Goal: Task Accomplishment & Management: Use online tool/utility

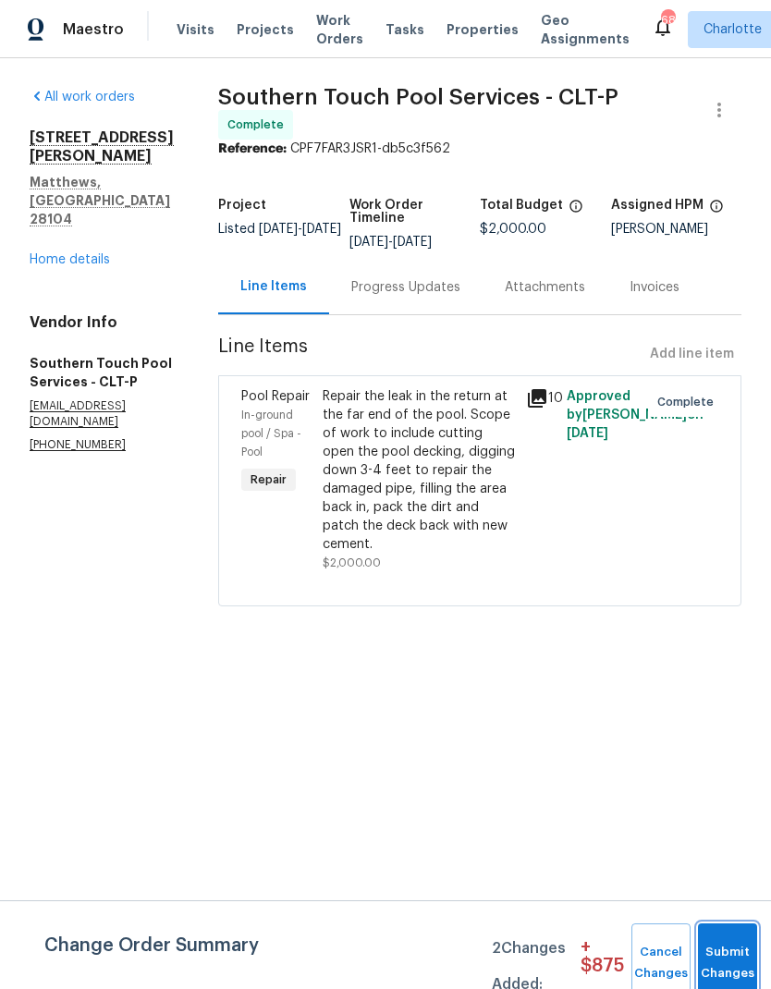
click at [727, 942] on button "Submit Changes" at bounding box center [727, 962] width 59 height 79
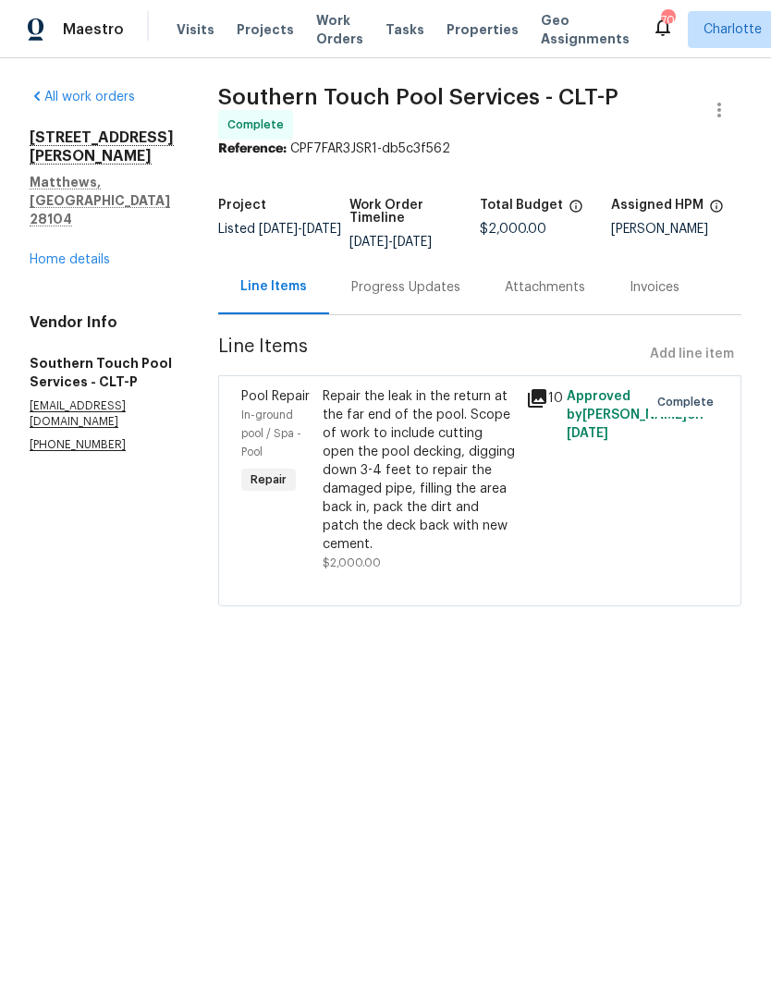
click at [254, 33] on span "Projects" at bounding box center [265, 29] width 57 height 18
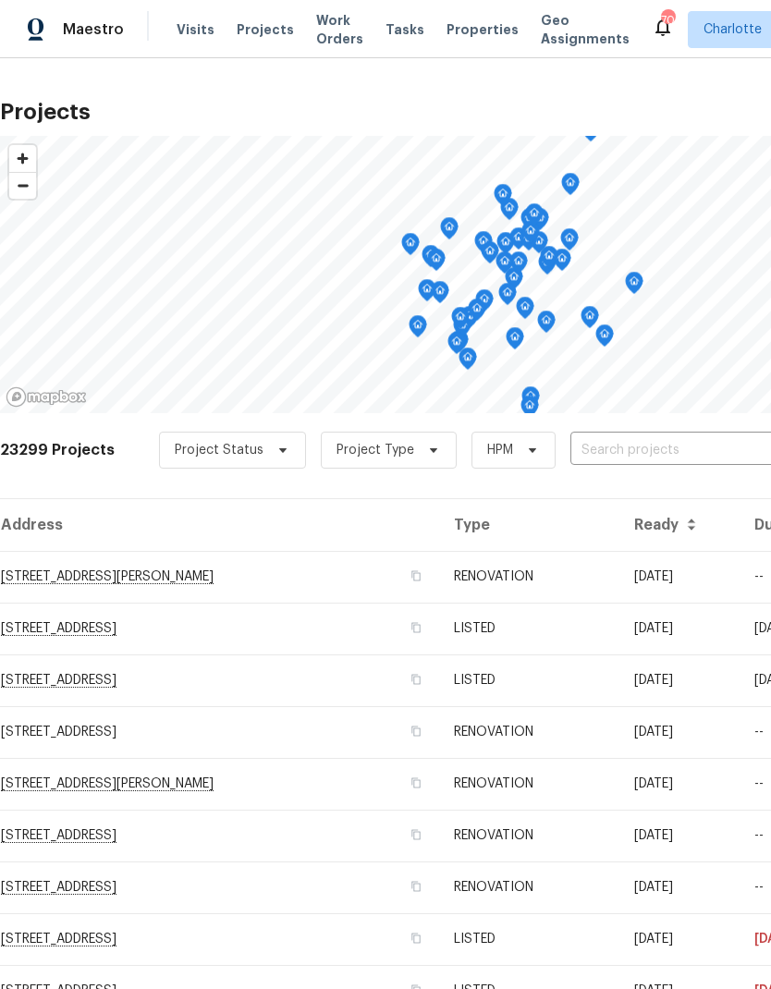
click at [654, 443] on input "text" at bounding box center [676, 450] width 212 height 29
type input "5002"
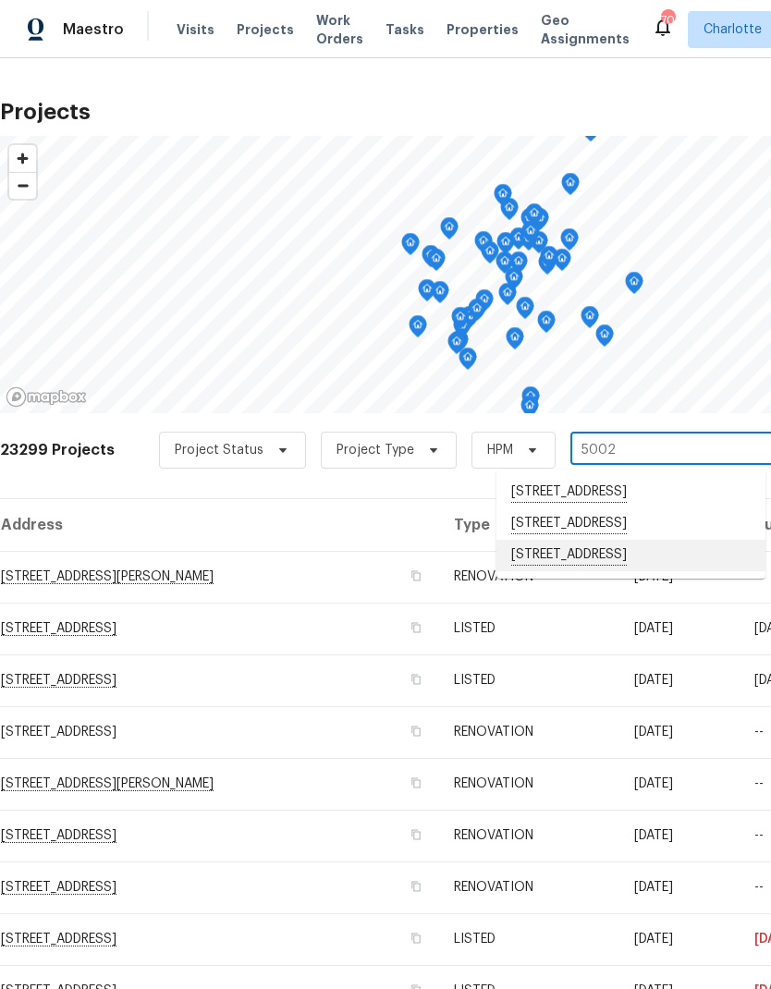
click at [670, 559] on li "[STREET_ADDRESS]" at bounding box center [630, 555] width 269 height 31
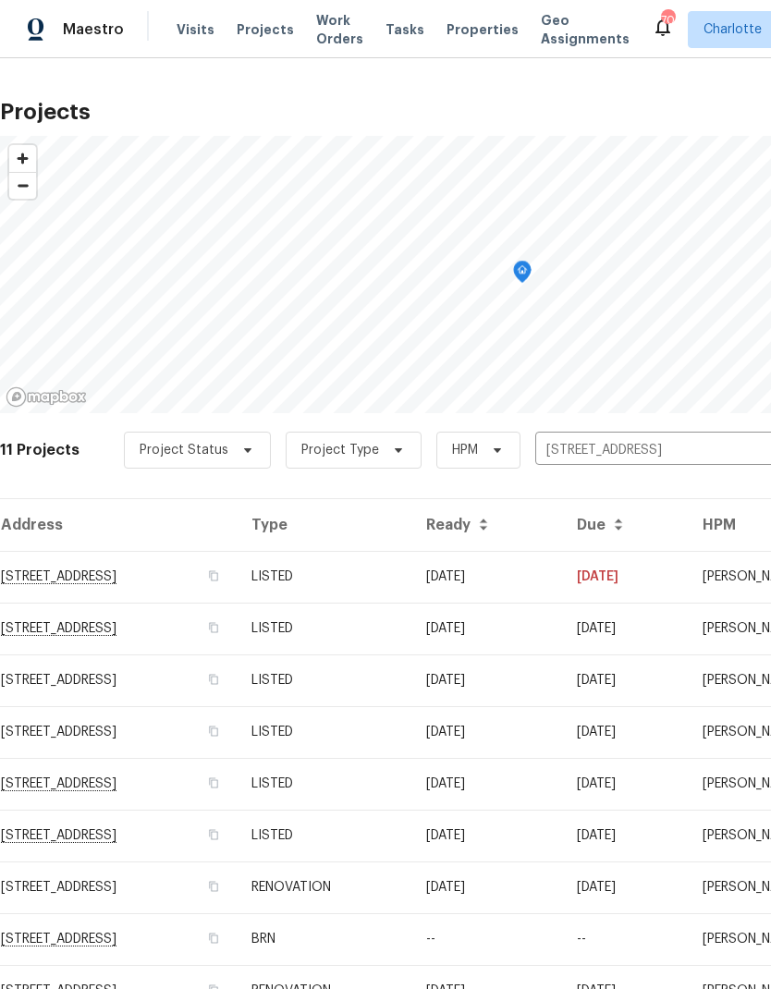
click at [211, 568] on td "[STREET_ADDRESS]" at bounding box center [118, 577] width 237 height 52
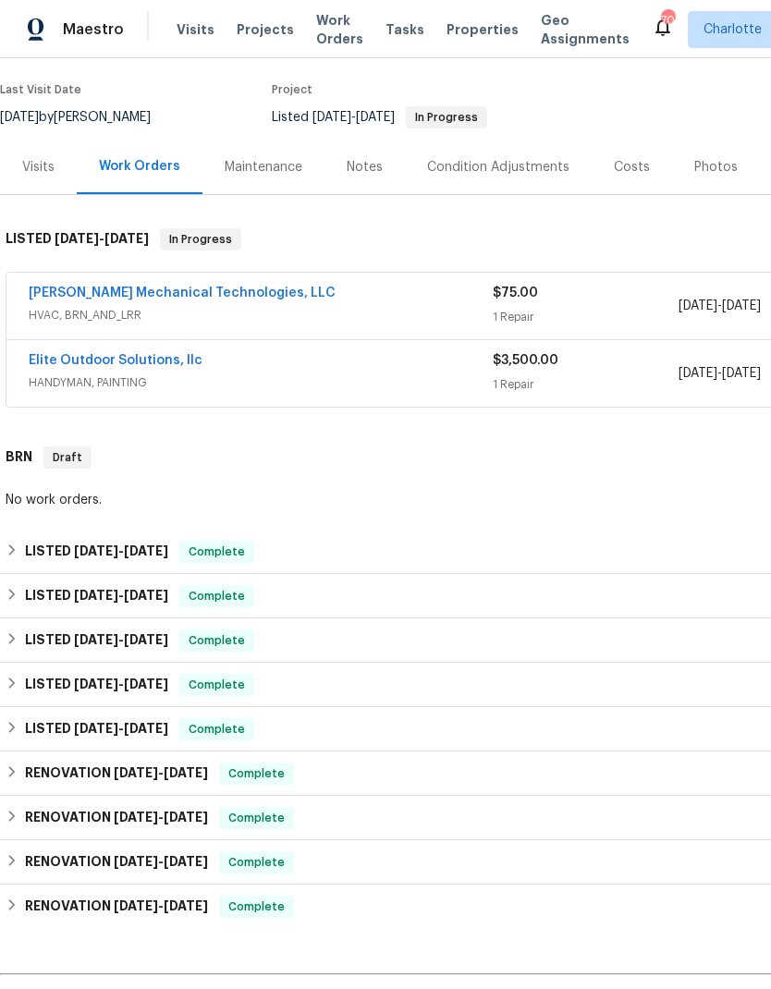
scroll to position [140, 0]
click at [25, 554] on h6 "LISTED [DATE] - [DATE]" at bounding box center [96, 552] width 143 height 22
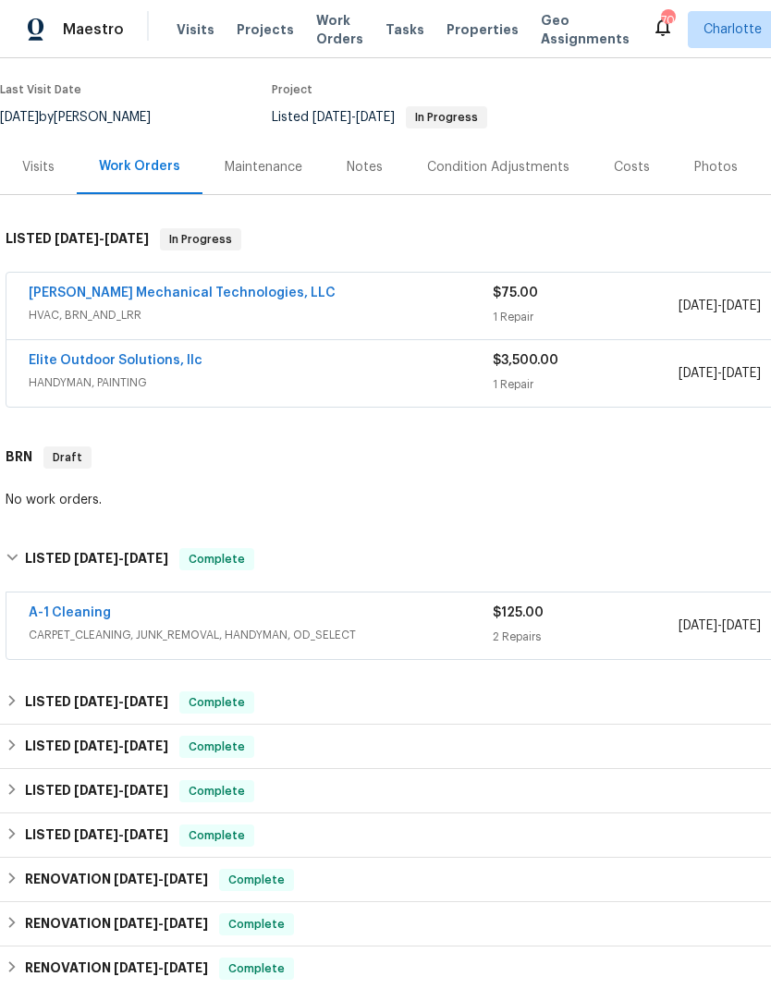
click at [79, 614] on link "A-1 Cleaning" at bounding box center [70, 612] width 82 height 13
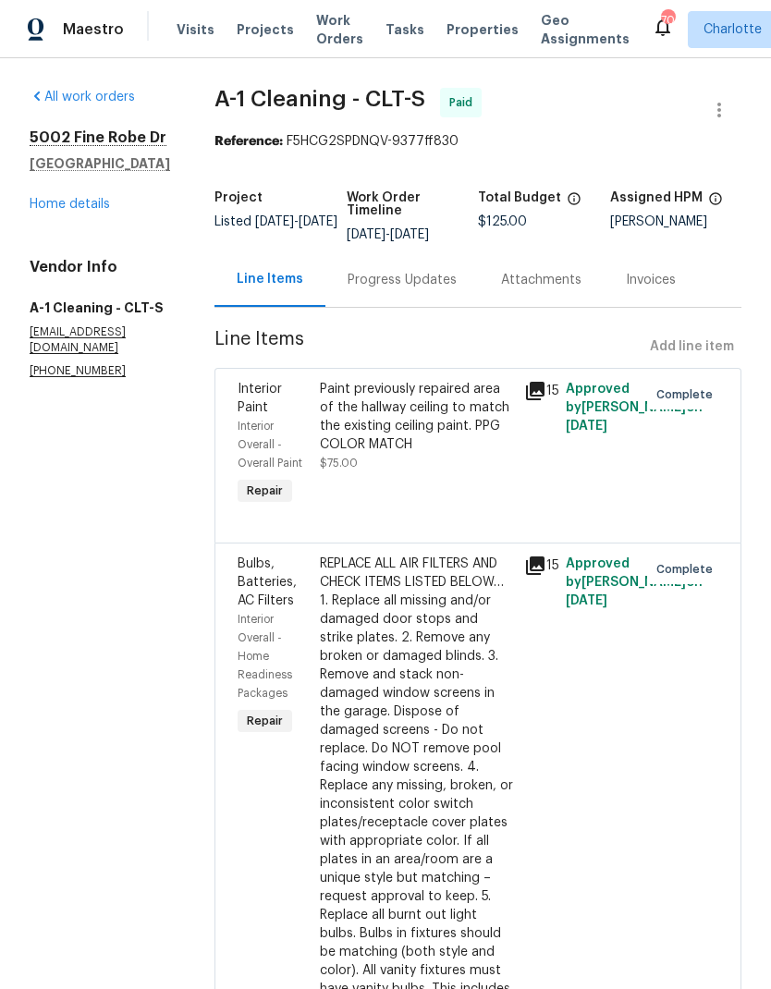
click at [540, 569] on icon at bounding box center [535, 565] width 18 height 18
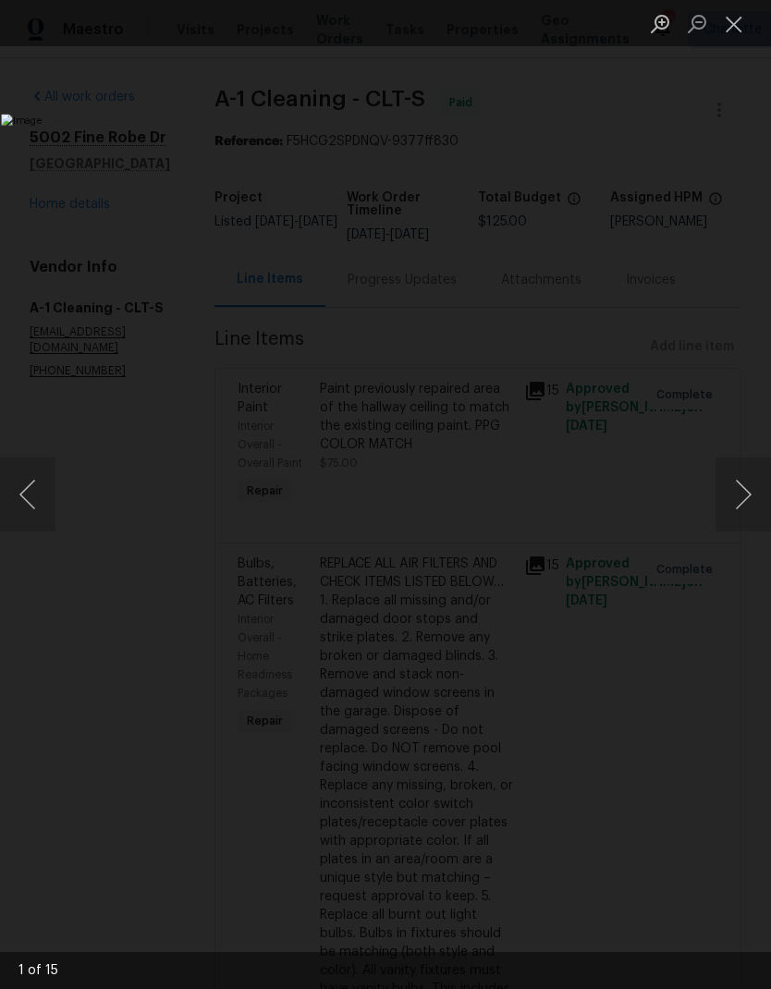
click at [738, 500] on button "Next image" at bounding box center [742, 495] width 55 height 74
click at [741, 506] on button "Next image" at bounding box center [742, 495] width 55 height 74
click at [739, 507] on button "Next image" at bounding box center [742, 495] width 55 height 74
click at [743, 510] on button "Next image" at bounding box center [742, 495] width 55 height 74
click at [749, 505] on button "Next image" at bounding box center [742, 495] width 55 height 74
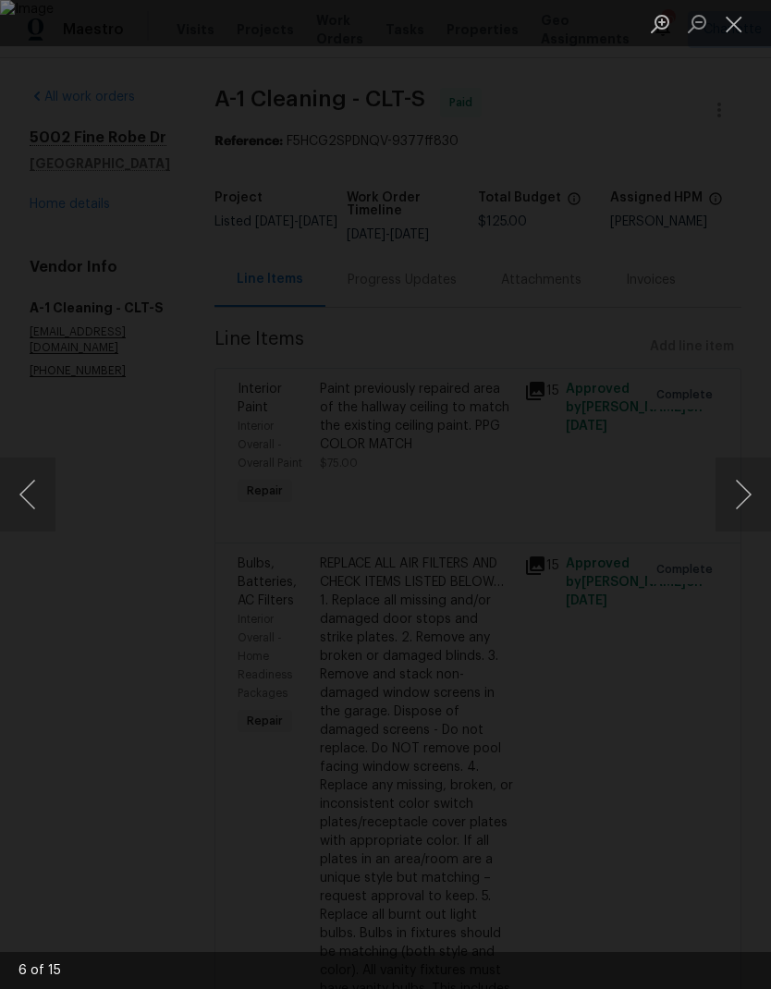
click at [743, 507] on button "Next image" at bounding box center [742, 495] width 55 height 74
click at [739, 510] on button "Next image" at bounding box center [742, 495] width 55 height 74
click at [741, 515] on button "Next image" at bounding box center [742, 495] width 55 height 74
click at [747, 524] on button "Next image" at bounding box center [742, 495] width 55 height 74
click at [738, 519] on button "Next image" at bounding box center [742, 495] width 55 height 74
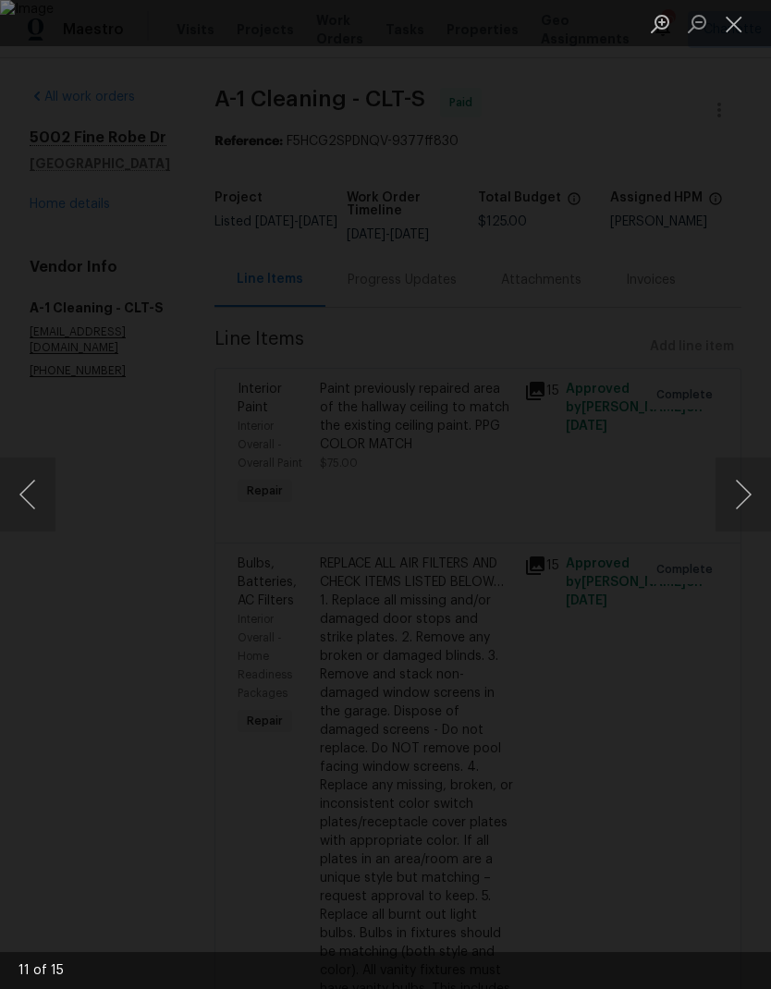
click at [736, 514] on button "Next image" at bounding box center [742, 495] width 55 height 74
click at [747, 28] on button "Close lightbox" at bounding box center [733, 23] width 37 height 32
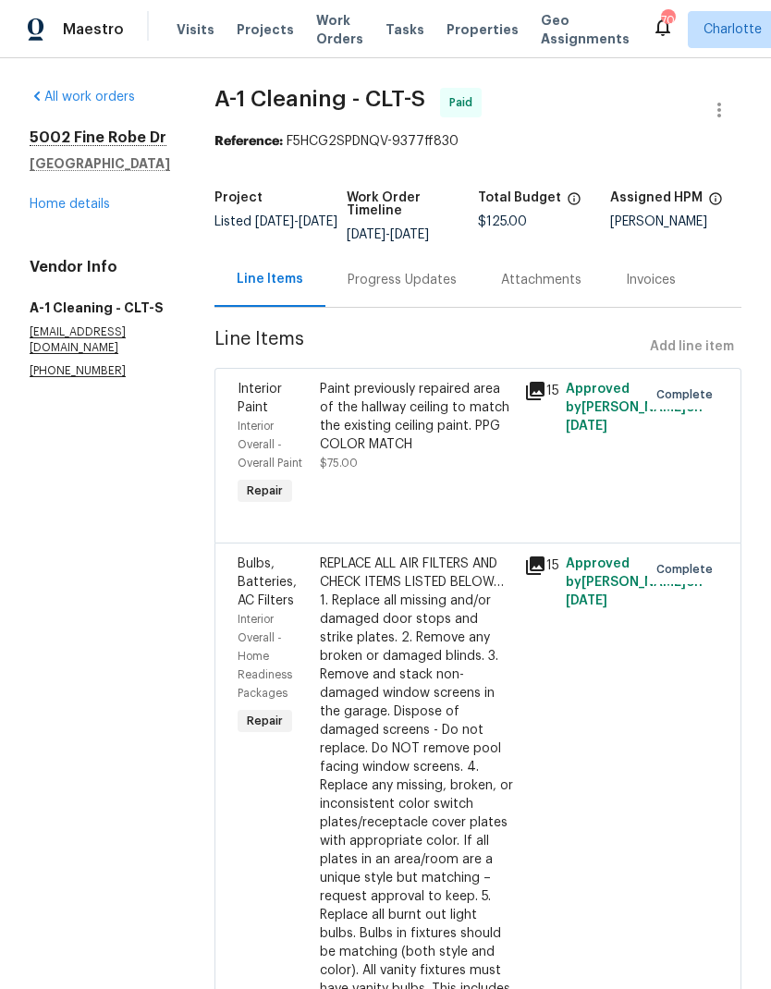
click at [48, 211] on link "Home details" at bounding box center [70, 204] width 80 height 13
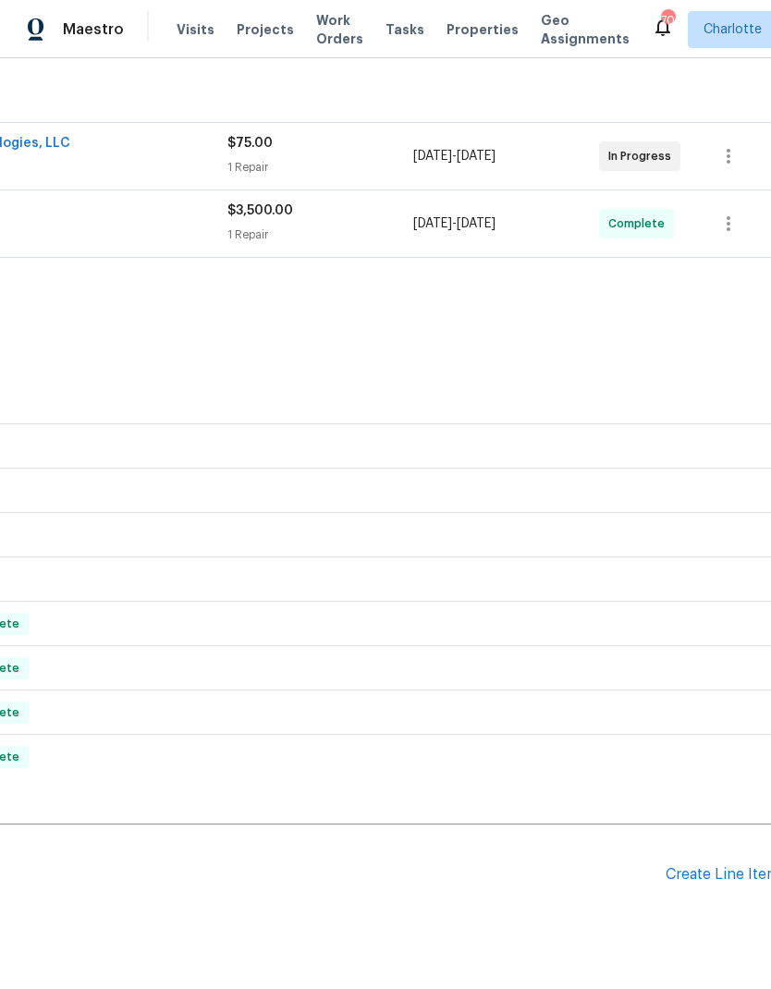
scroll to position [288, 265]
click at [730, 873] on div "Create Line Item" at bounding box center [723, 877] width 114 height 18
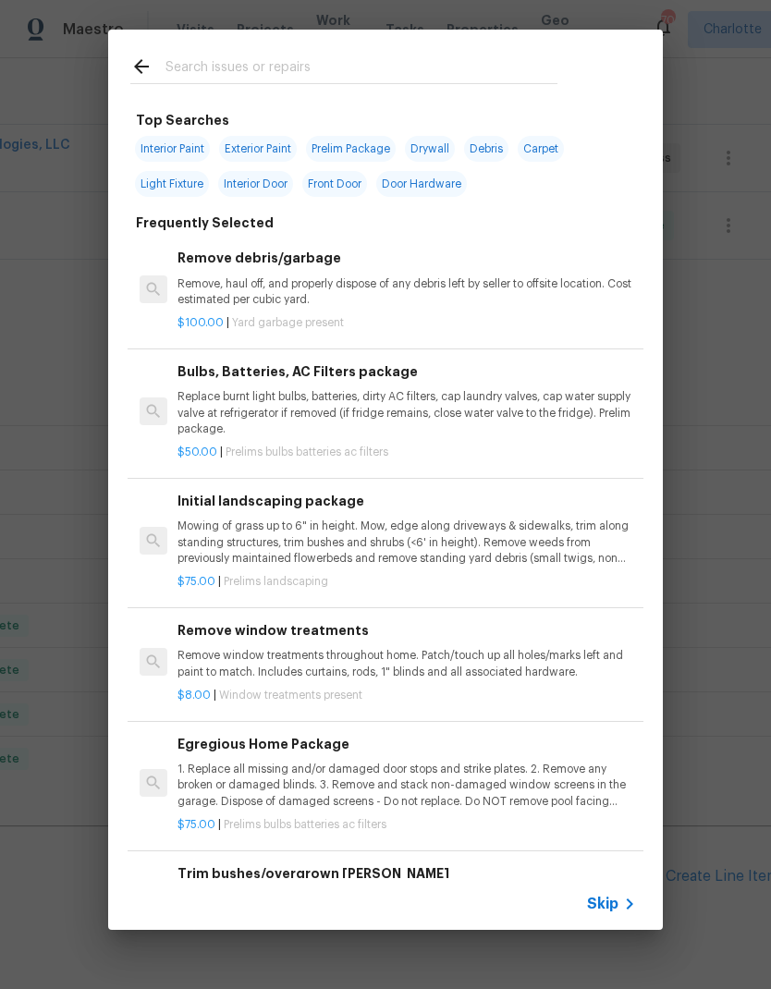
click at [397, 39] on div at bounding box center [343, 66] width 471 height 73
click at [418, 67] on input "text" at bounding box center [361, 69] width 392 height 28
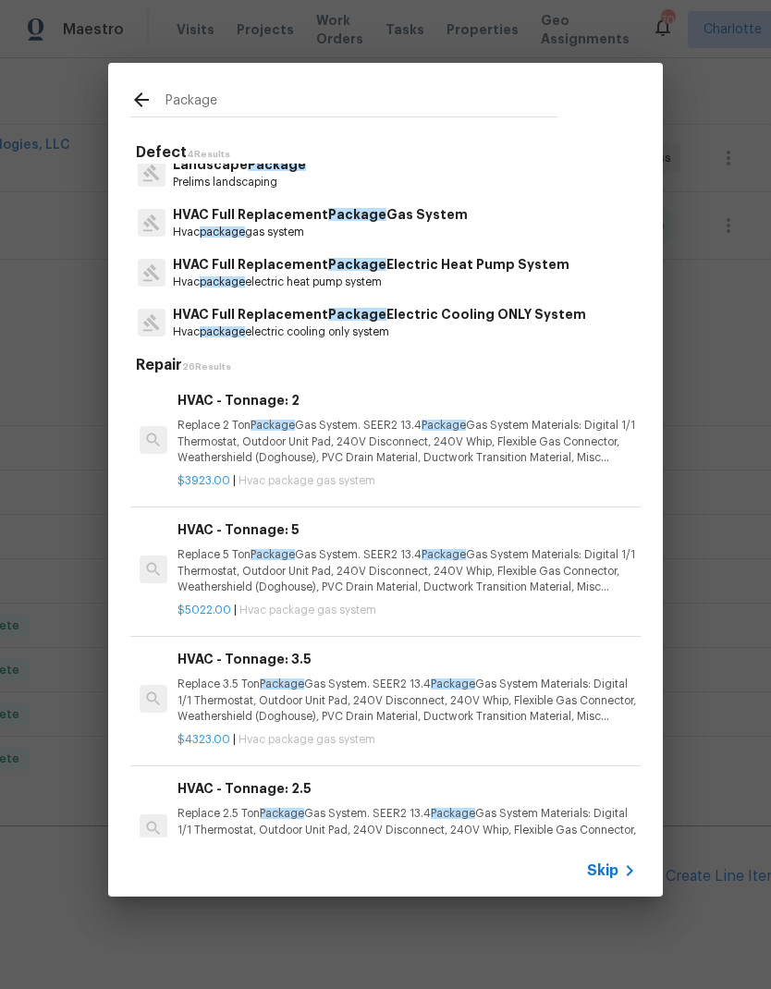
scroll to position [15, 0]
click at [531, 89] on input "Package" at bounding box center [361, 103] width 392 height 28
click at [408, 115] on input "Package" at bounding box center [361, 103] width 392 height 28
type input "P"
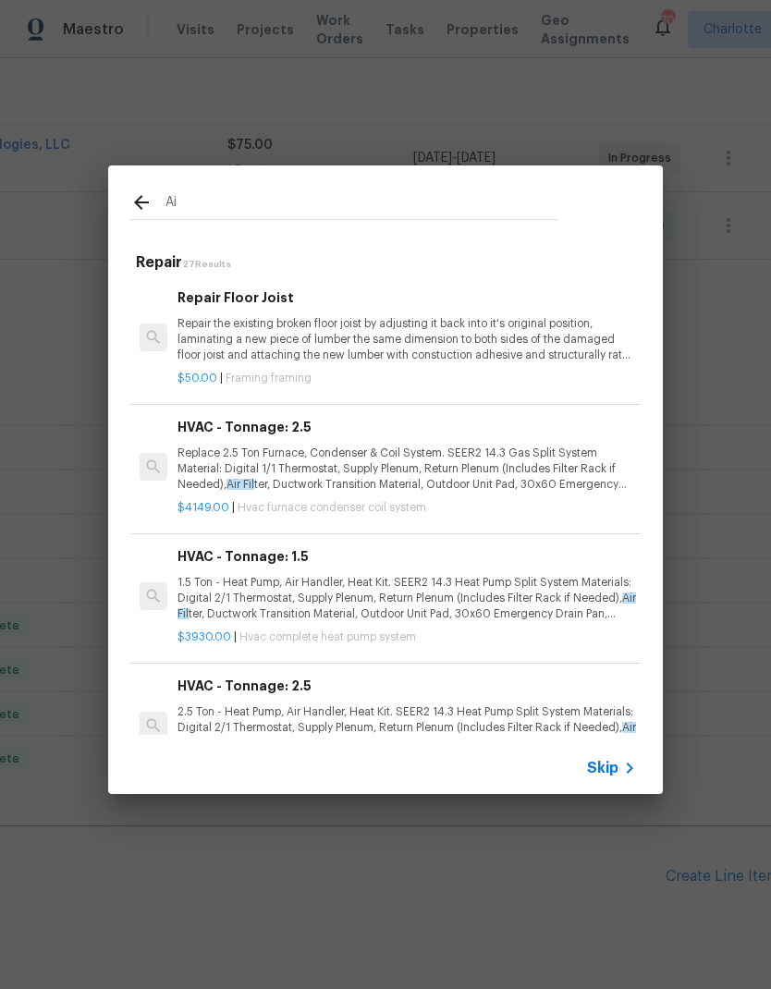
type input "A"
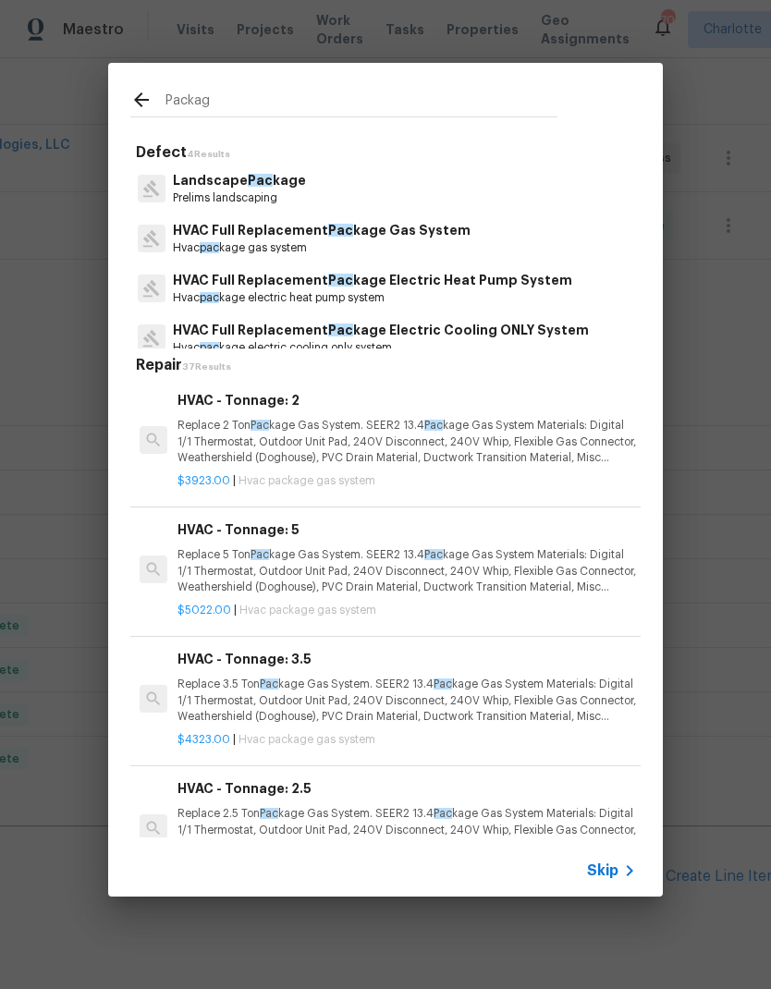
type input "Package"
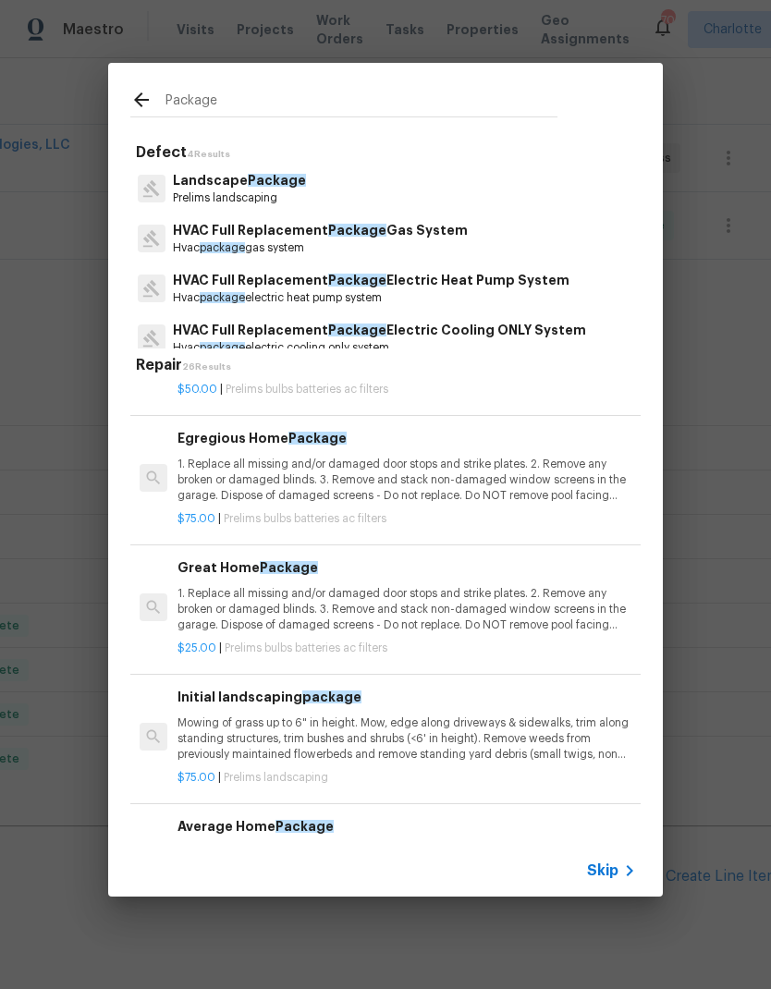
scroll to position [2419, 0]
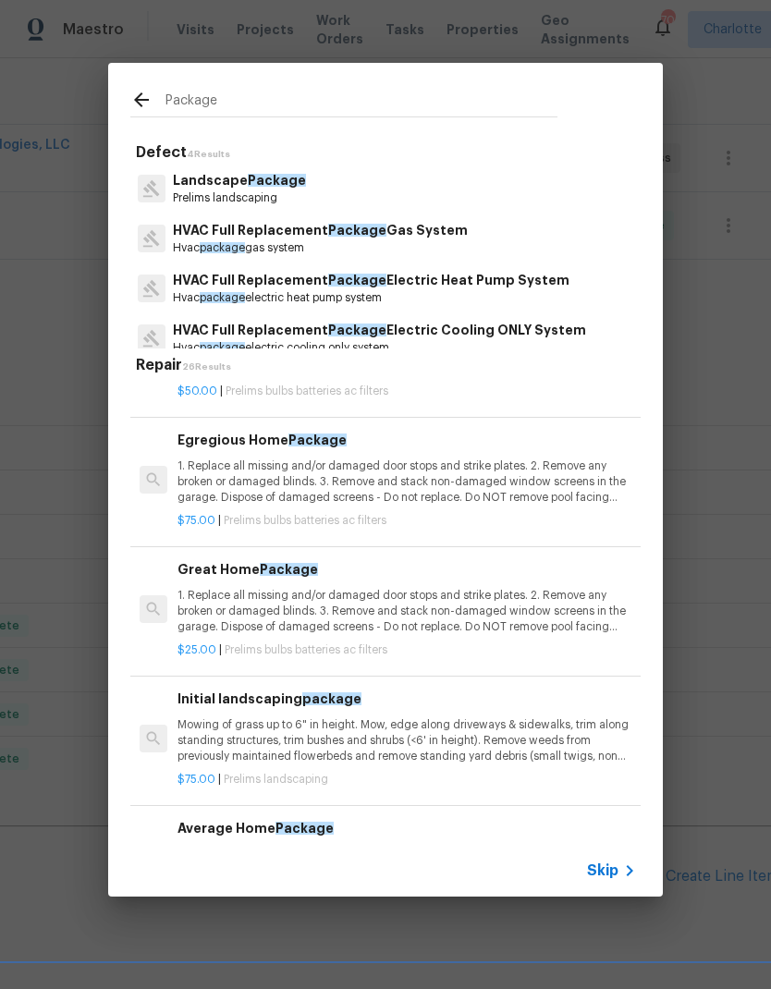
click at [516, 588] on p "1. Replace all missing and/or damaged door stops and strike plates. 2. Remove a…" at bounding box center [406, 611] width 458 height 47
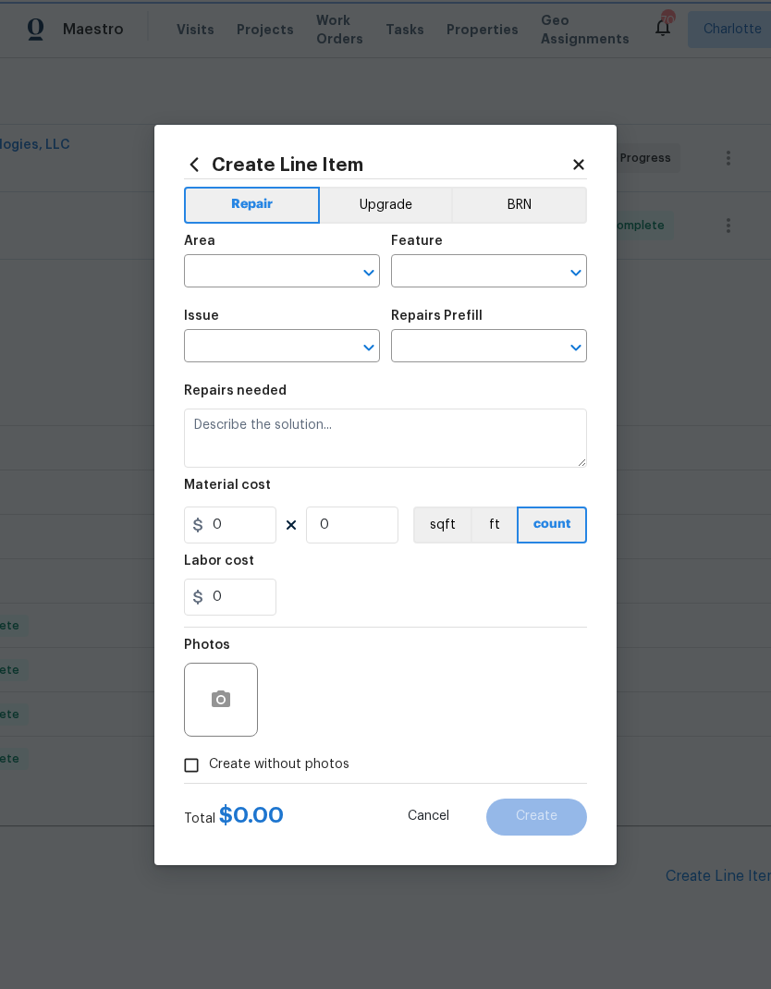
type input "Home Readiness Packages"
type input "Bulbs, Batteries, AC Filters"
type textarea "1. Replace all missing and/or damaged door stops and strike plates. 2. Remove a…"
type input "1"
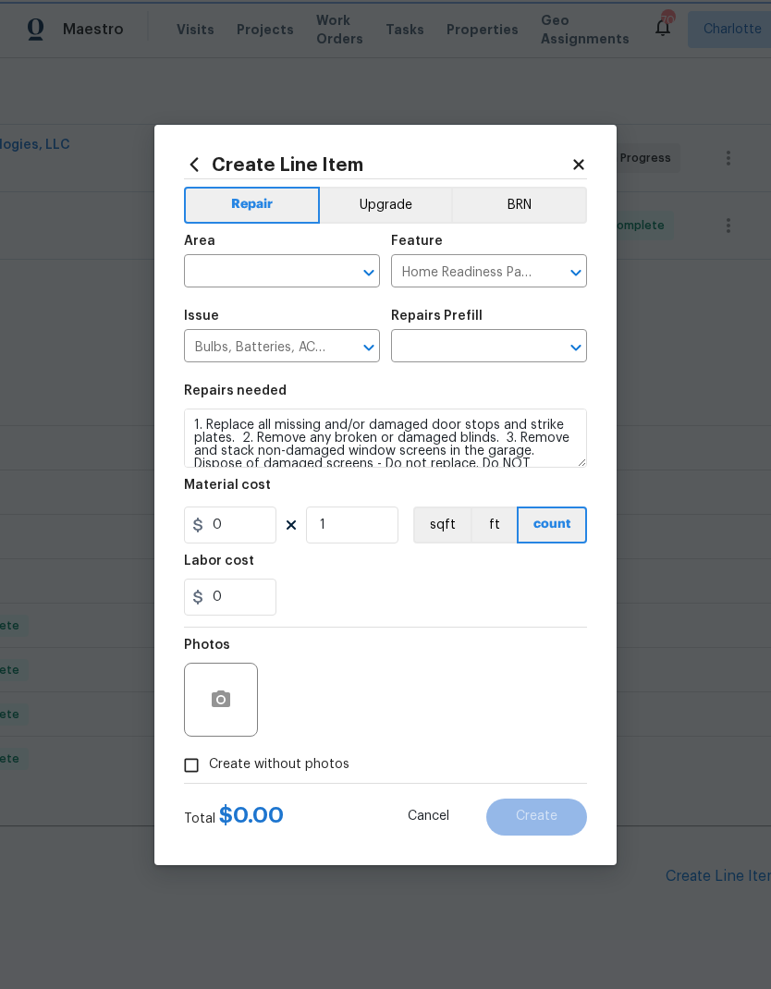
type input "Great Home Package $25.00"
type input "25"
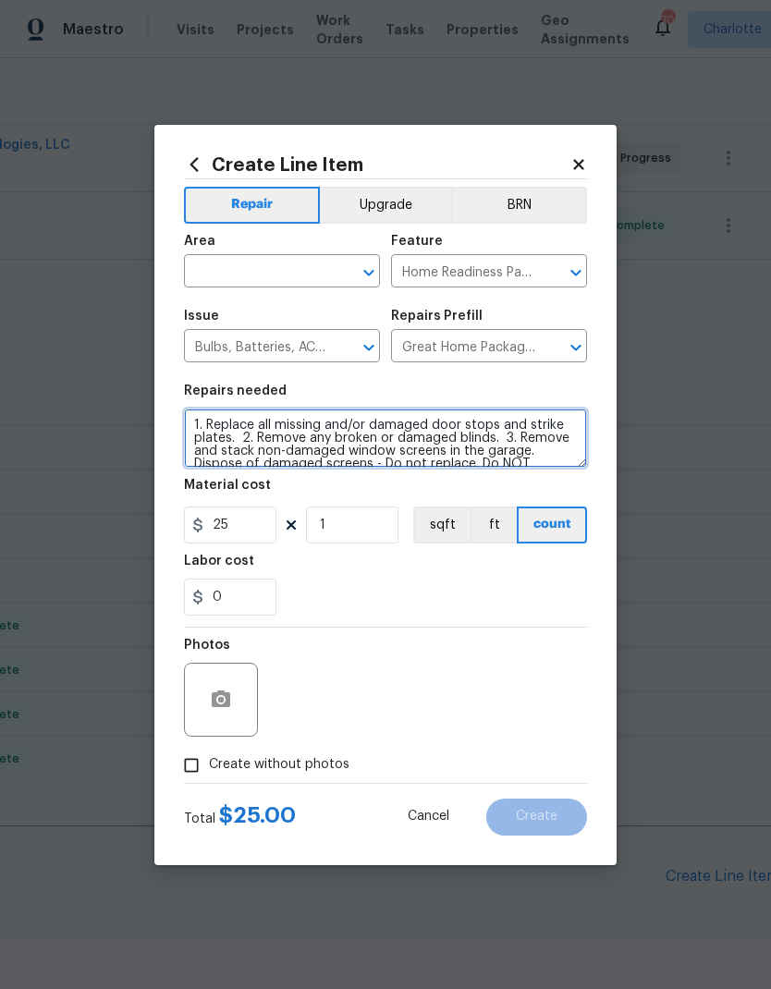
click at [186, 427] on textarea "1. Replace all missing and/or damaged door stops and strike plates. 2. Remove a…" at bounding box center [385, 438] width 403 height 59
click at [269, 427] on textarea "1. Replace all missing and/or damaged door stops and strike plates. 2. Remove a…" at bounding box center [385, 438] width 403 height 59
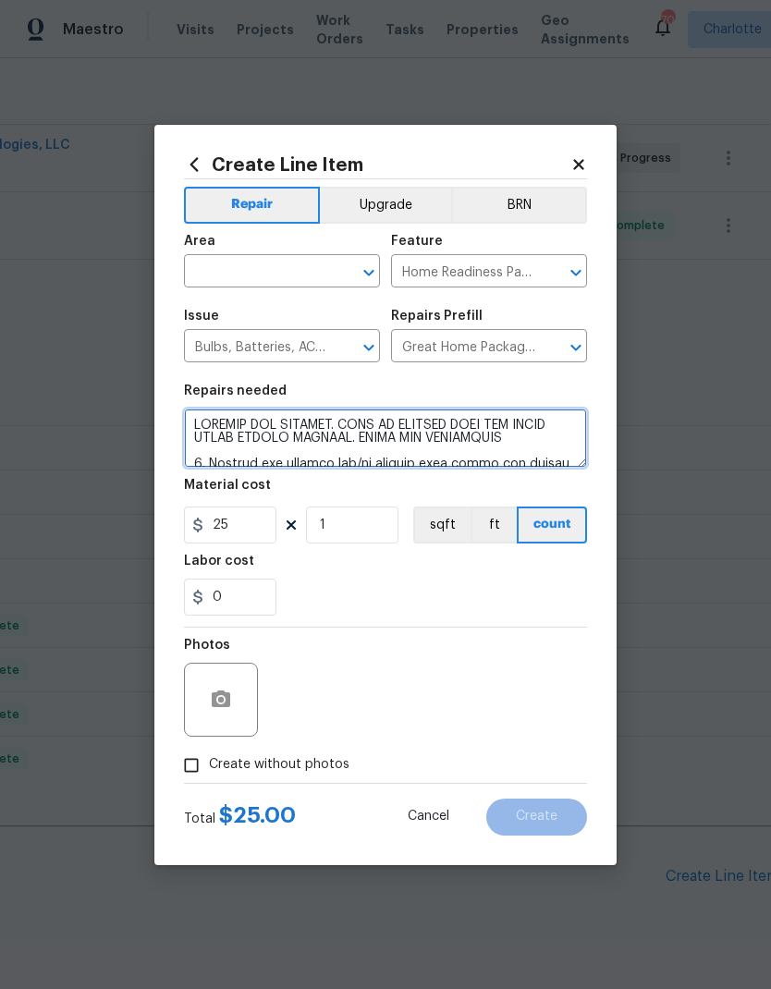
click at [395, 444] on textarea at bounding box center [385, 438] width 403 height 59
click at [554, 450] on textarea at bounding box center [385, 438] width 403 height 59
click at [568, 435] on textarea at bounding box center [385, 438] width 403 height 59
type textarea "LOREMIP DOL SITAMET. CONS AD ELITSED DOEI TEM INCID UTLAB ETDOLO MAGNAAL. ENIMA…"
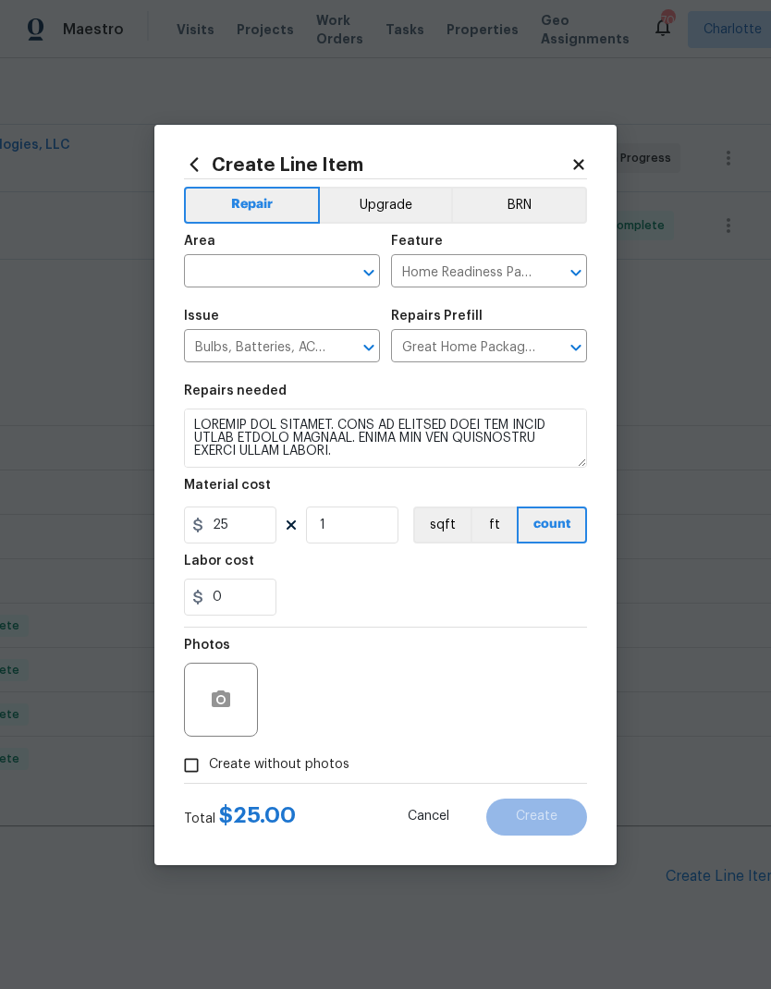
click at [235, 283] on input "text" at bounding box center [256, 273] width 144 height 29
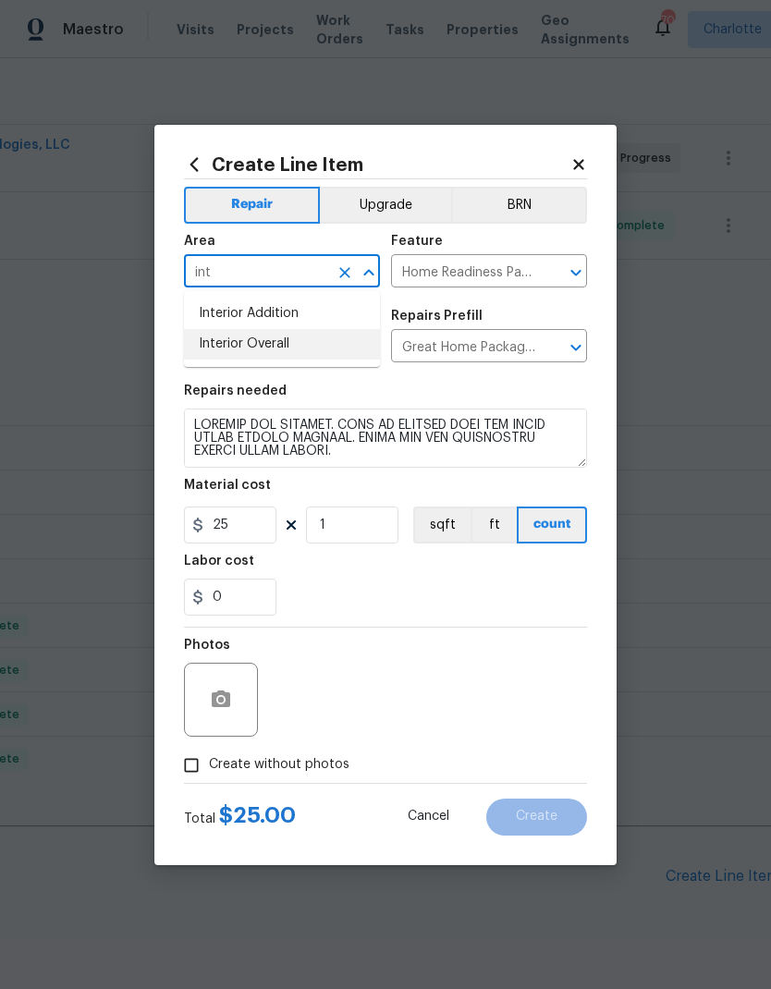
click at [293, 342] on li "Interior Overall" at bounding box center [282, 344] width 196 height 31
type input "Interior Overall"
click at [210, 691] on icon "button" at bounding box center [221, 700] width 22 height 22
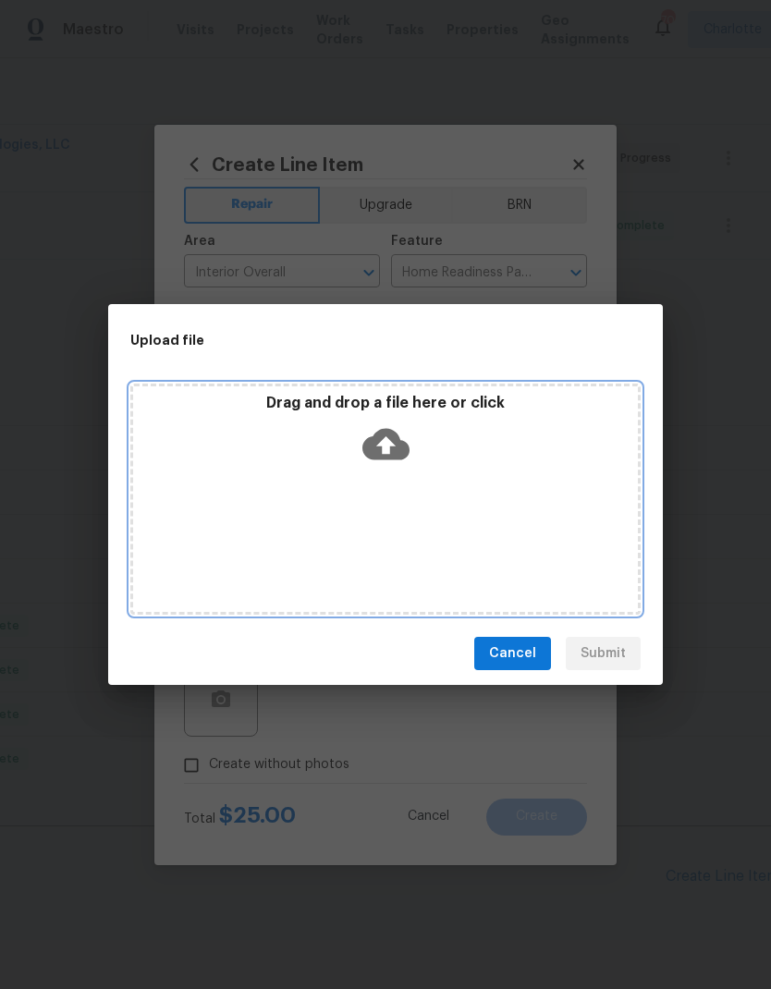
click at [377, 433] on icon at bounding box center [385, 444] width 47 height 31
click at [395, 449] on icon at bounding box center [385, 444] width 47 height 31
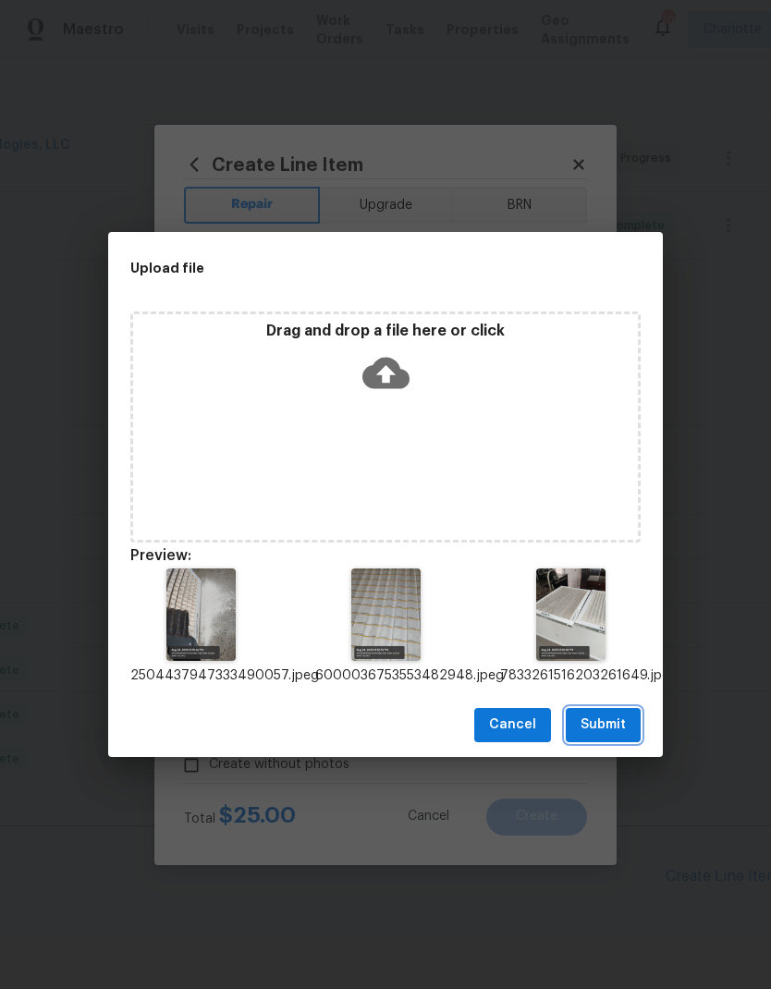
click at [617, 710] on button "Submit" at bounding box center [603, 725] width 75 height 34
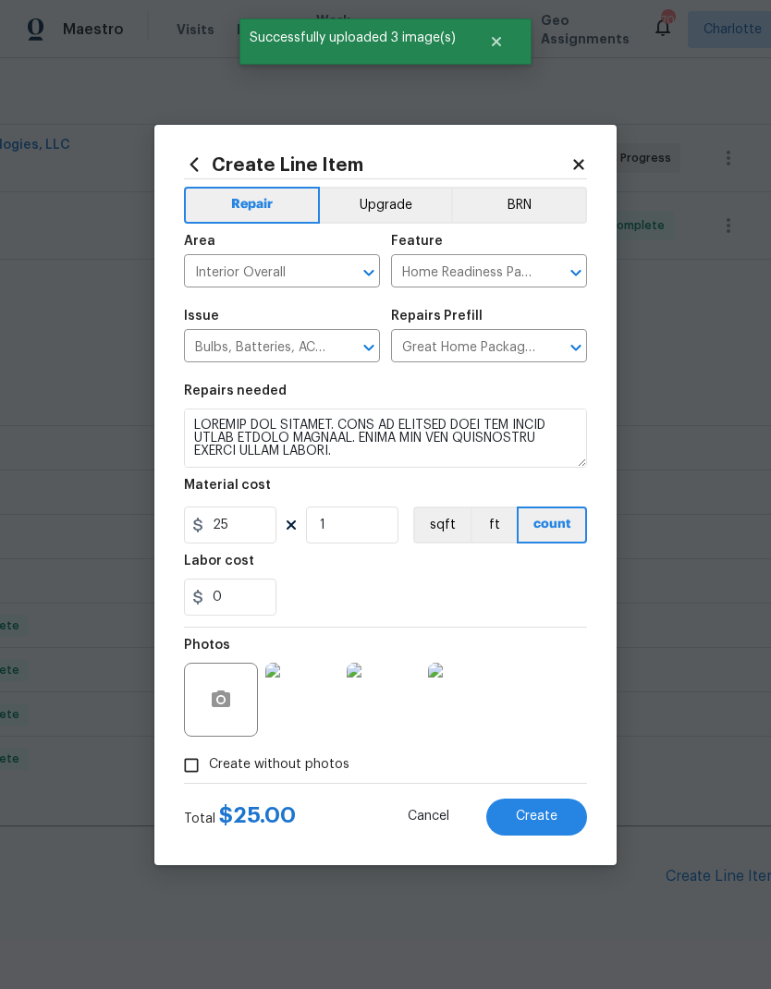
click at [548, 807] on button "Create" at bounding box center [536, 817] width 101 height 37
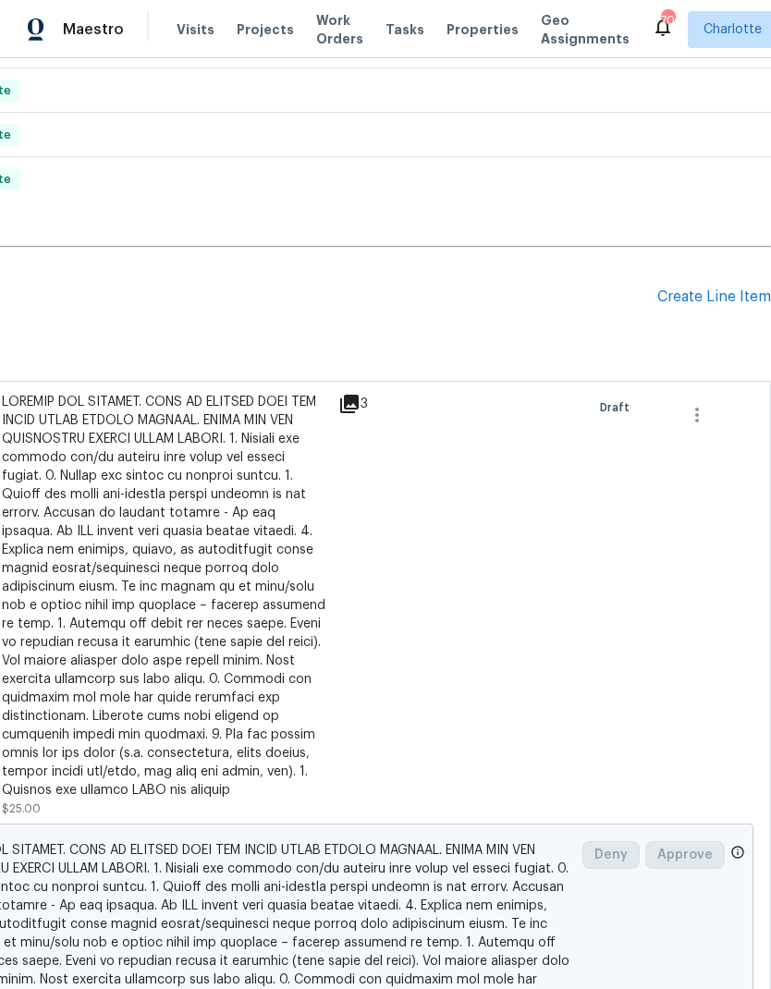
scroll to position [873, 274]
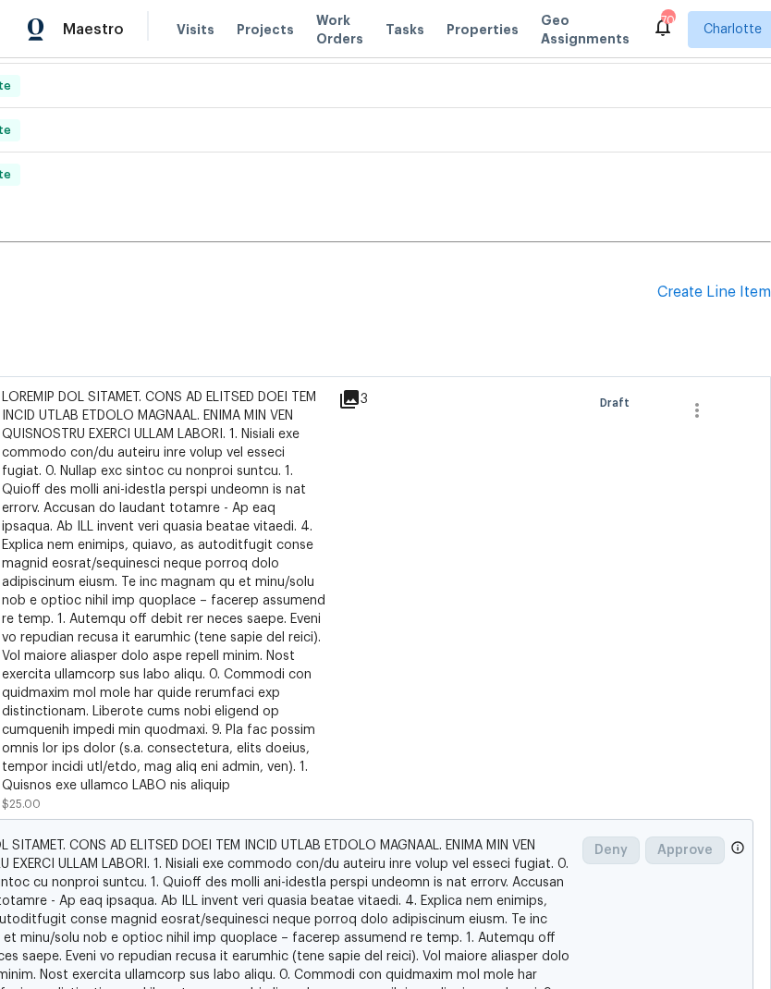
click at [727, 300] on div "Create Line Item" at bounding box center [714, 293] width 114 height 18
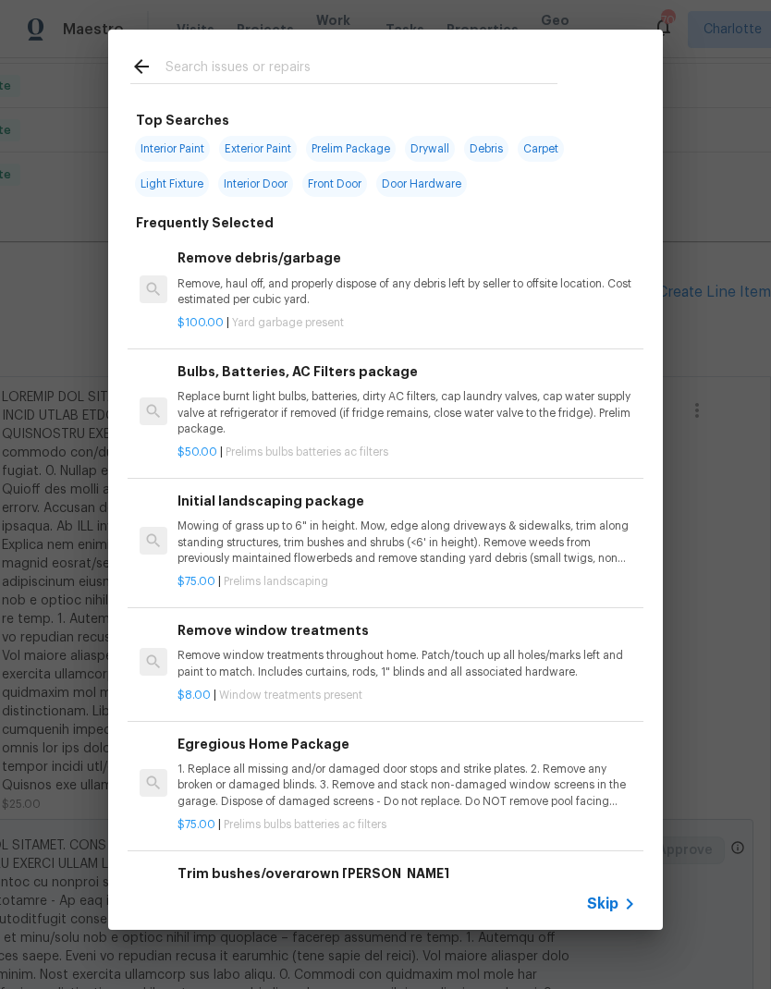
click at [407, 70] on input "text" at bounding box center [361, 69] width 392 height 28
type input "Steam"
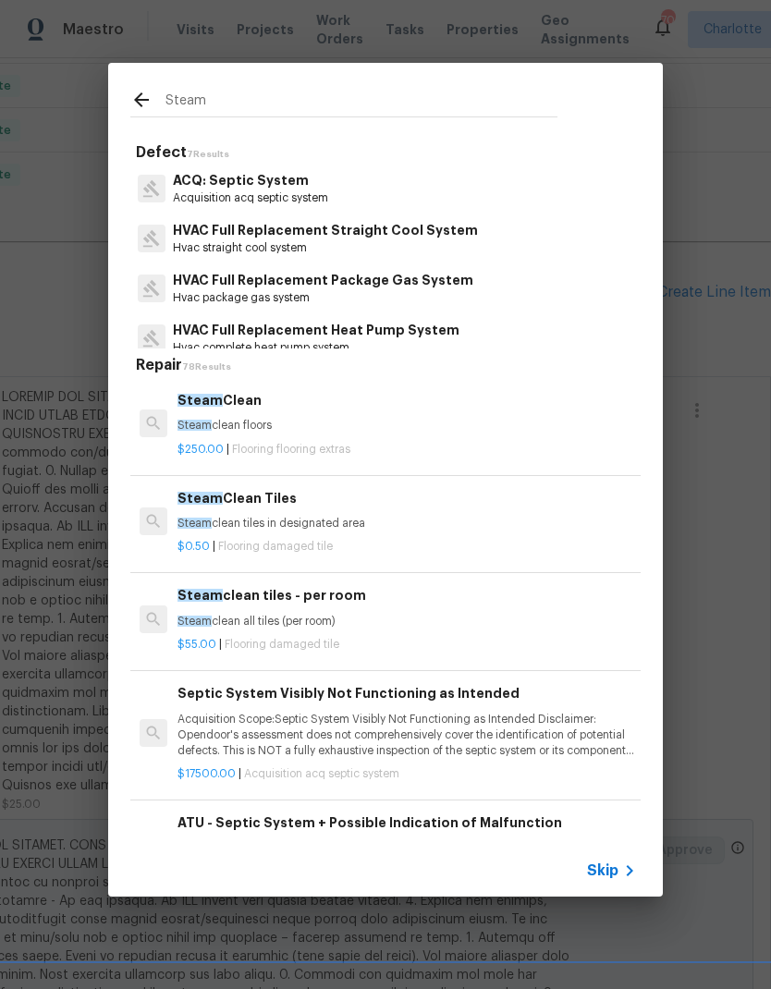
click at [299, 421] on p "Steam clean floors" at bounding box center [406, 426] width 458 height 16
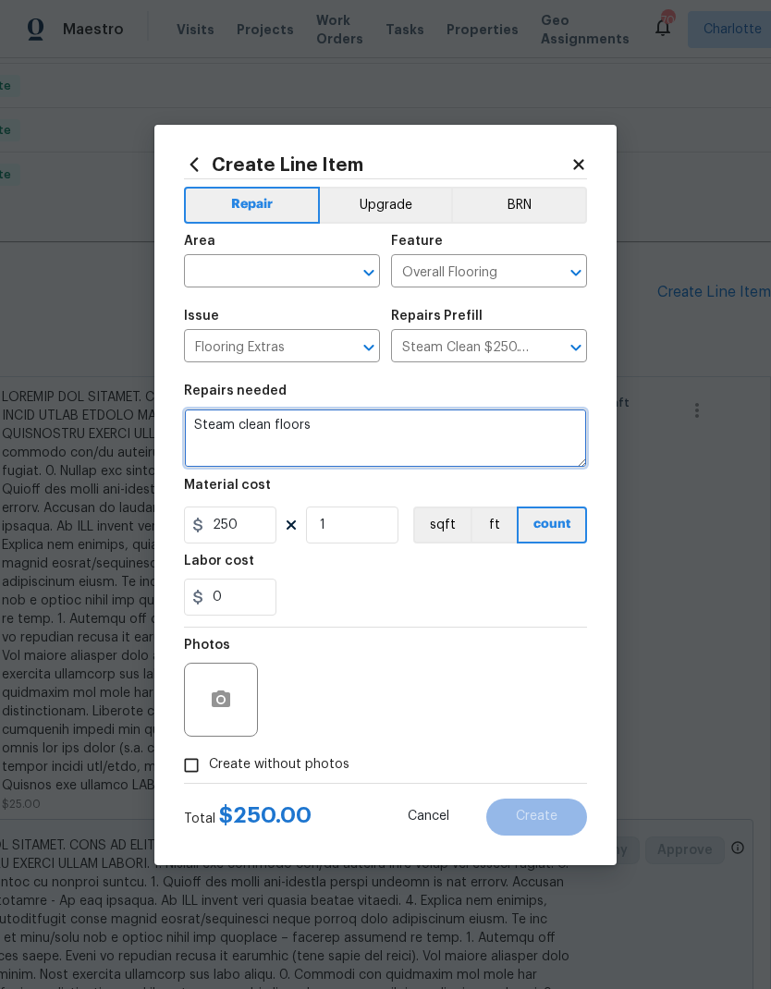
click at [378, 430] on textarea "Steam clean floors" at bounding box center [385, 438] width 403 height 59
type textarea "Steam clean carpet."
click at [259, 279] on input "text" at bounding box center [256, 273] width 144 height 29
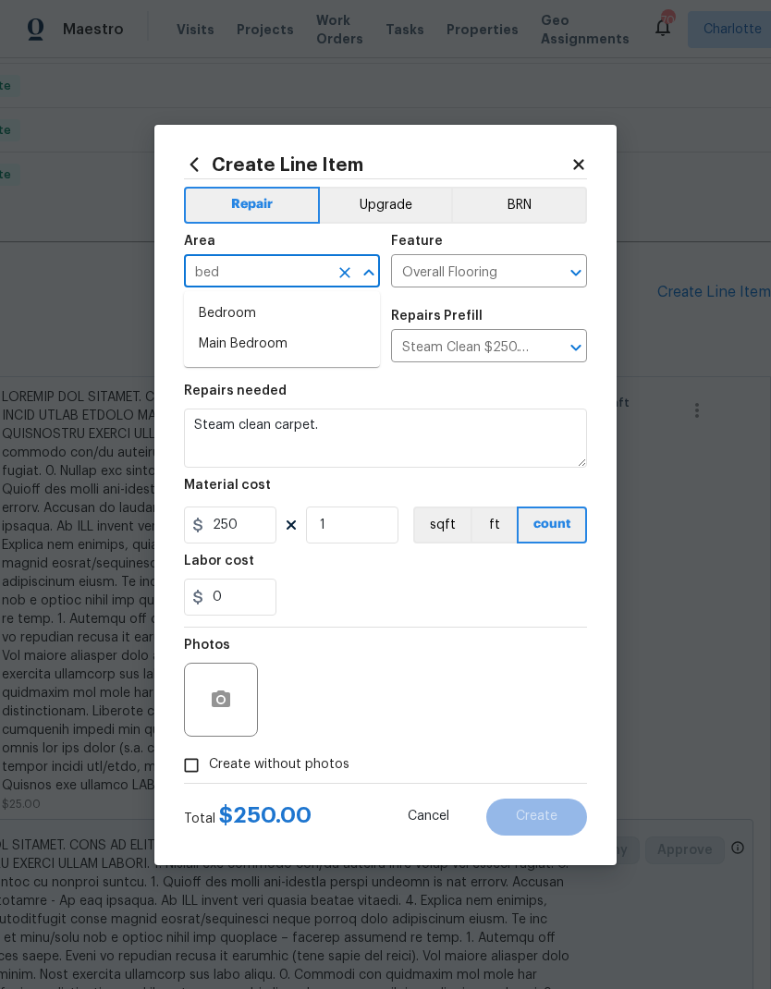
click at [301, 334] on li "Main Bedroom" at bounding box center [282, 344] width 196 height 31
type input "Main Bedroom"
click at [239, 537] on input "250" at bounding box center [230, 525] width 92 height 37
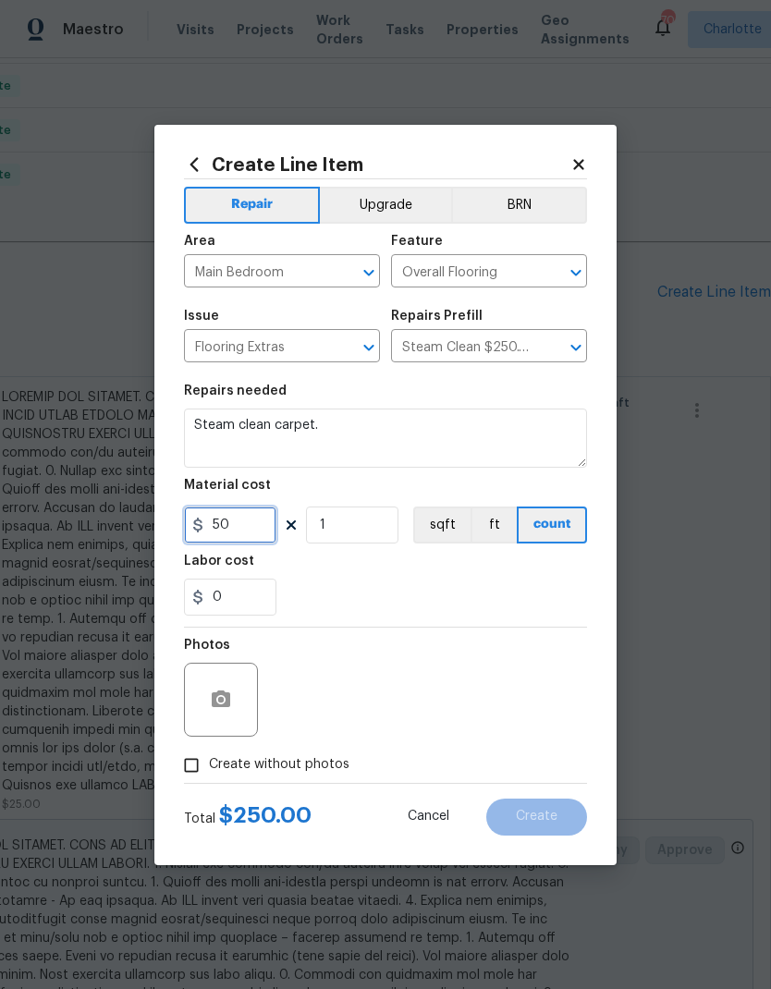
type input "50"
click at [392, 603] on div "0" at bounding box center [385, 597] width 403 height 37
click at [226, 720] on button "button" at bounding box center [221, 700] width 44 height 44
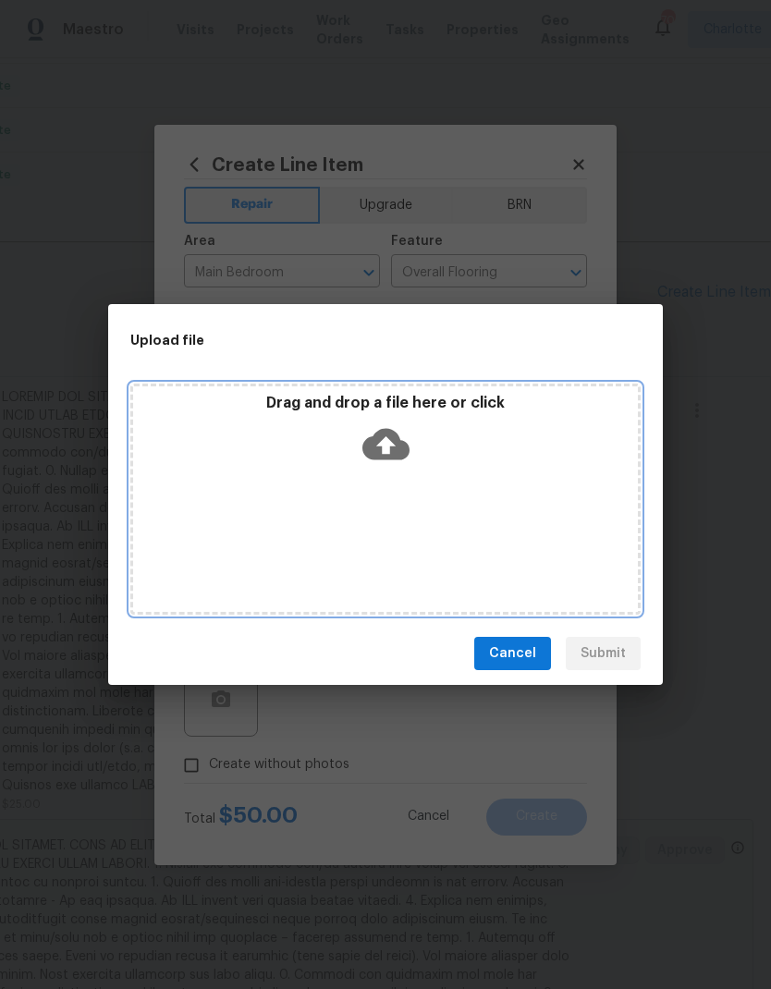
click at [402, 437] on icon at bounding box center [385, 444] width 47 height 47
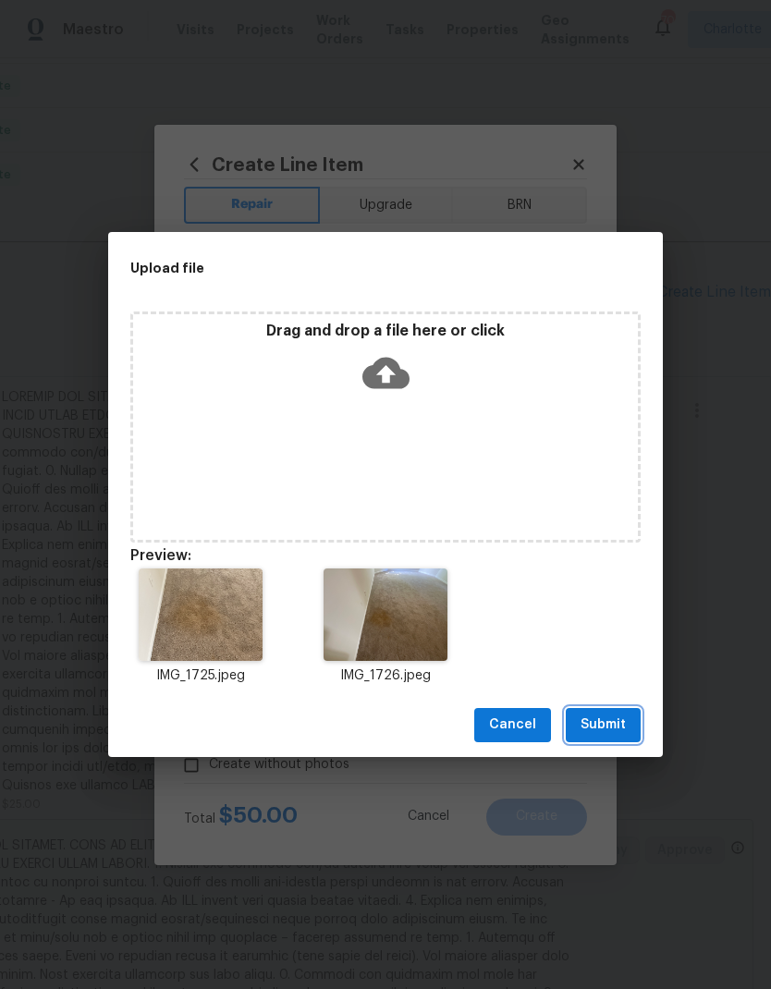
click at [607, 718] on span "Submit" at bounding box center [602, 725] width 45 height 23
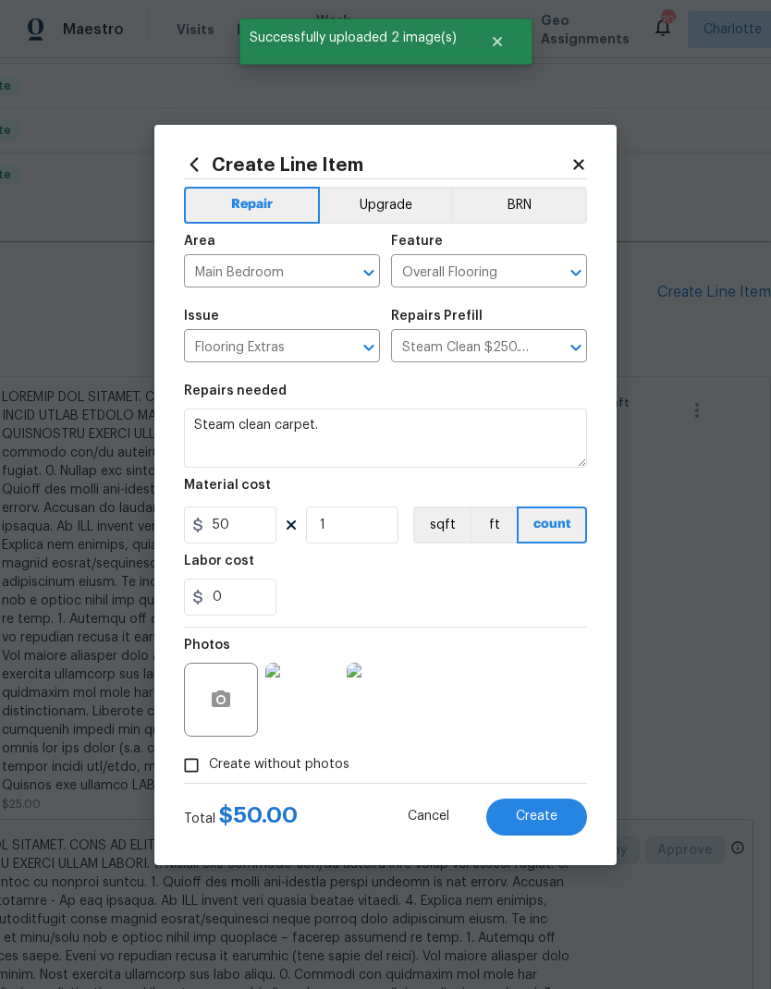
click at [567, 820] on button "Create" at bounding box center [536, 817] width 101 height 37
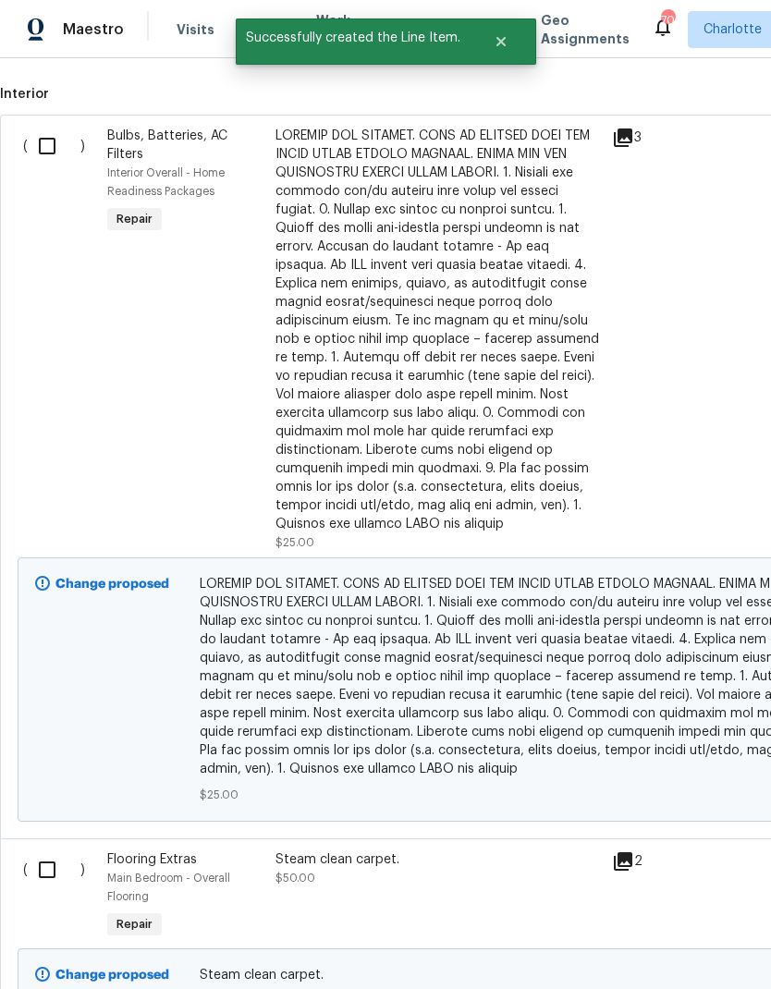
scroll to position [1134, 0]
click at [50, 140] on input "checkbox" at bounding box center [54, 146] width 53 height 39
checkbox input "true"
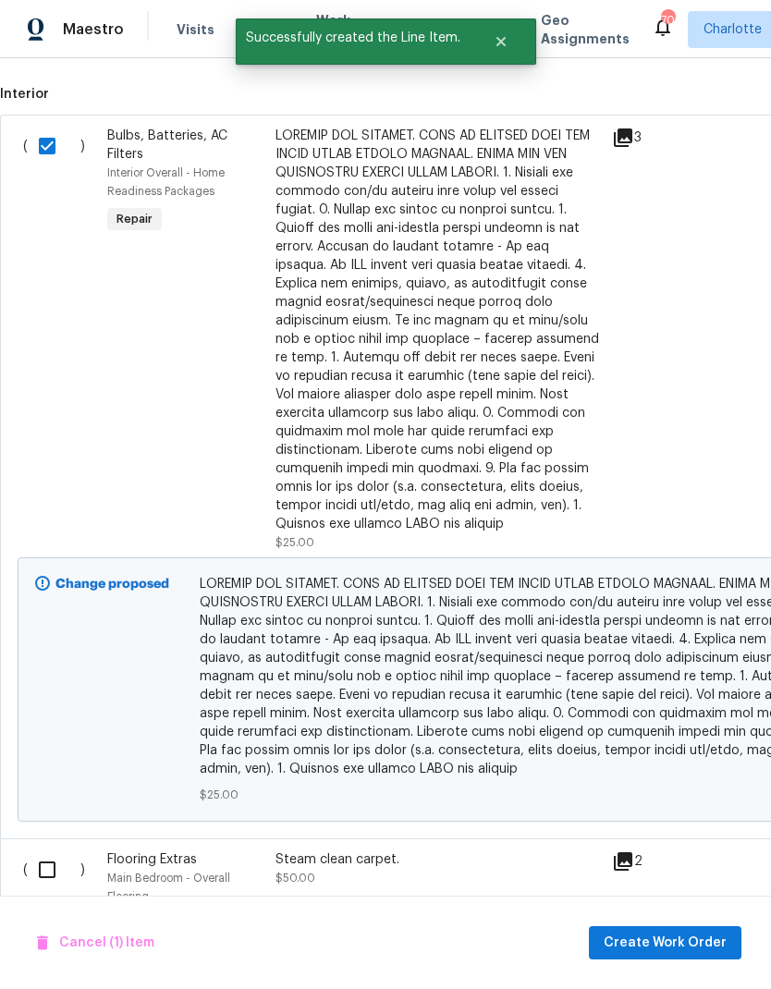
click at [50, 853] on input "checkbox" at bounding box center [54, 869] width 53 height 39
checkbox input "true"
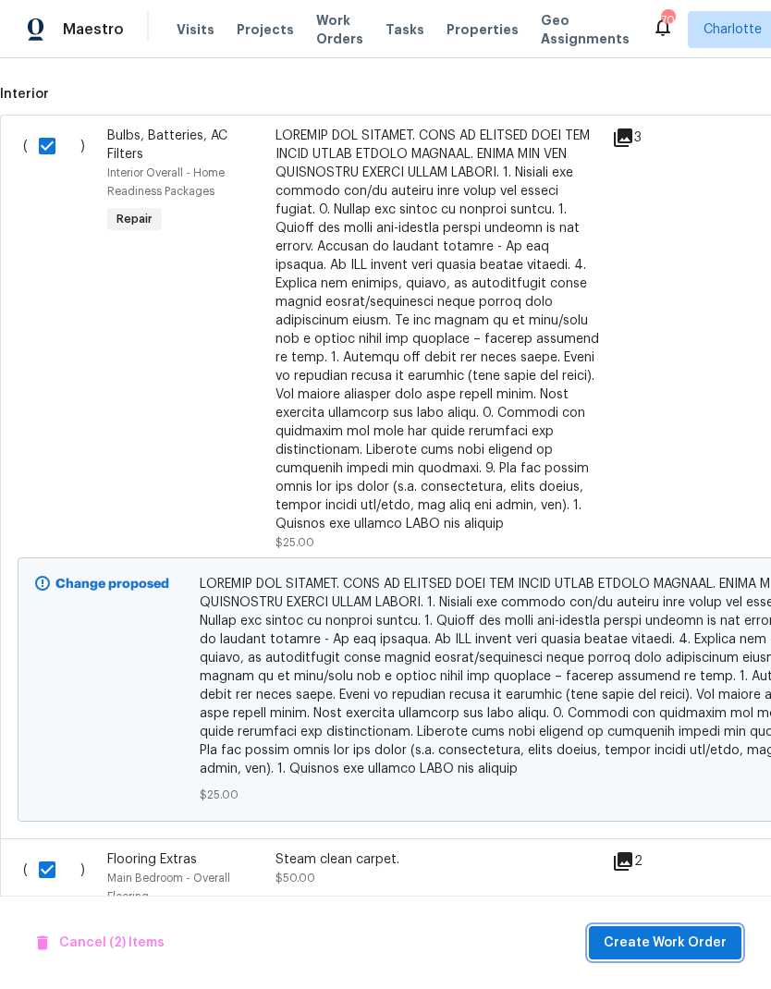
click at [693, 942] on span "Create Work Order" at bounding box center [665, 943] width 123 height 23
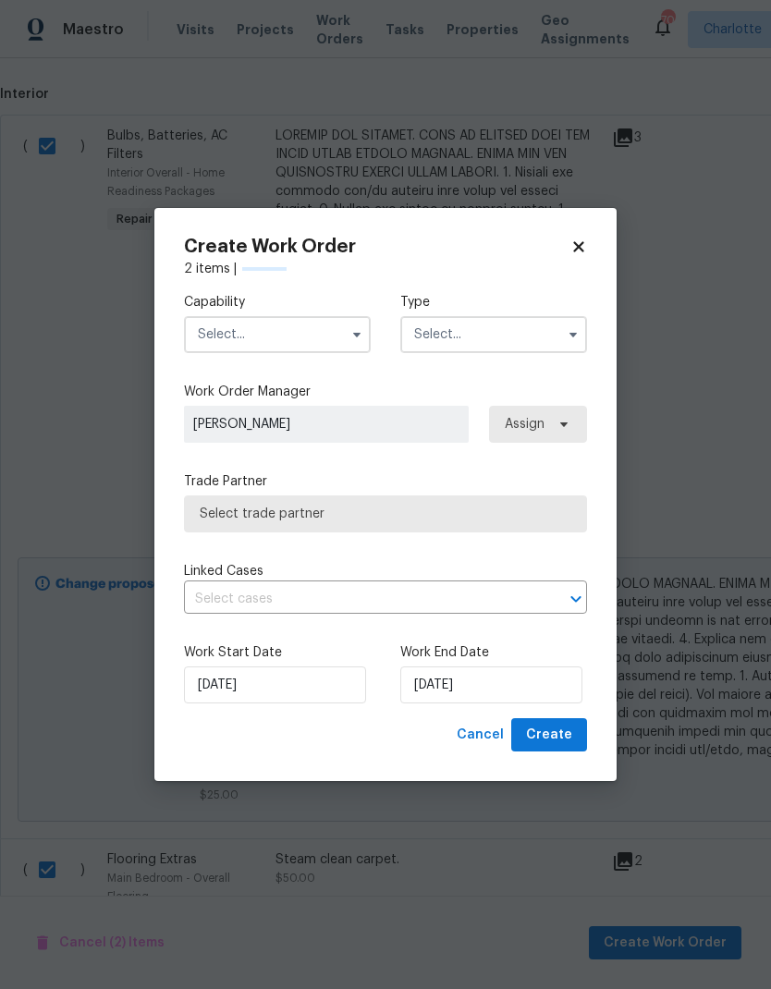
checkbox input "false"
click at [303, 342] on input "text" at bounding box center [277, 334] width 187 height 37
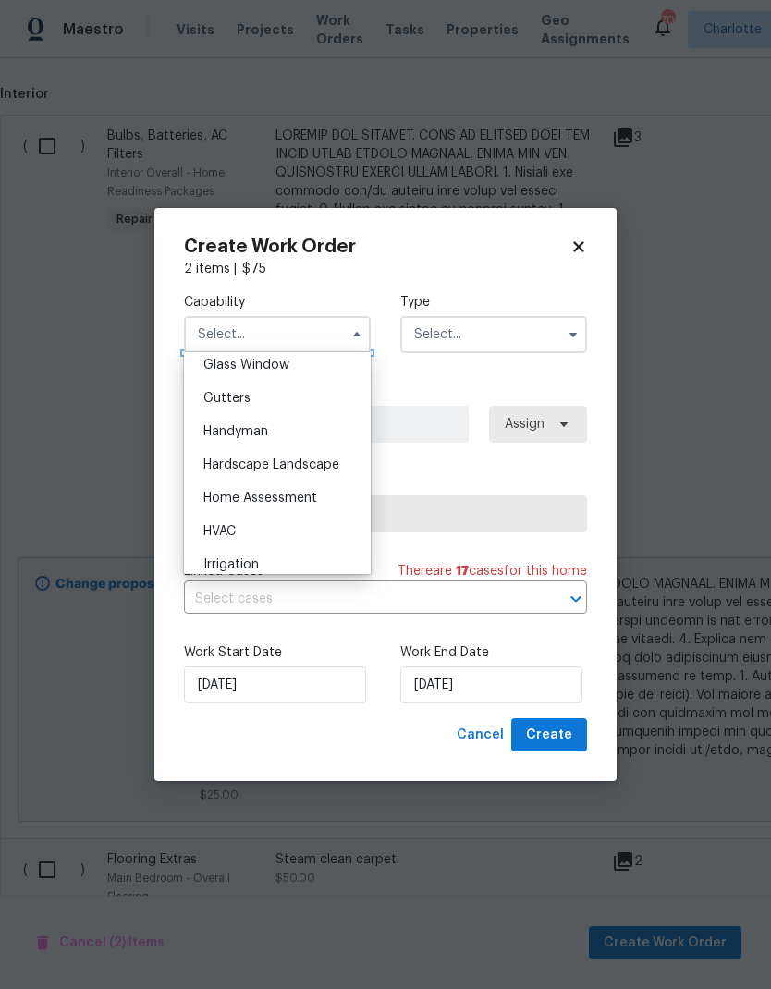
scroll to position [972, 0]
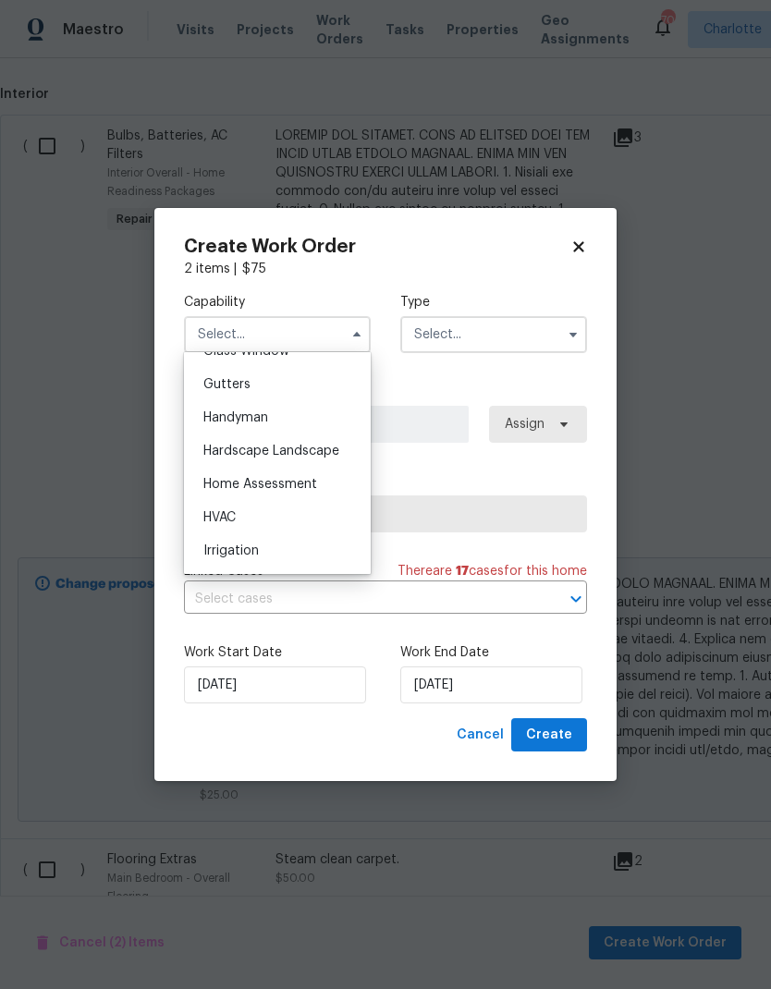
click at [308, 414] on div "Handyman" at bounding box center [277, 417] width 177 height 33
type input "Handyman"
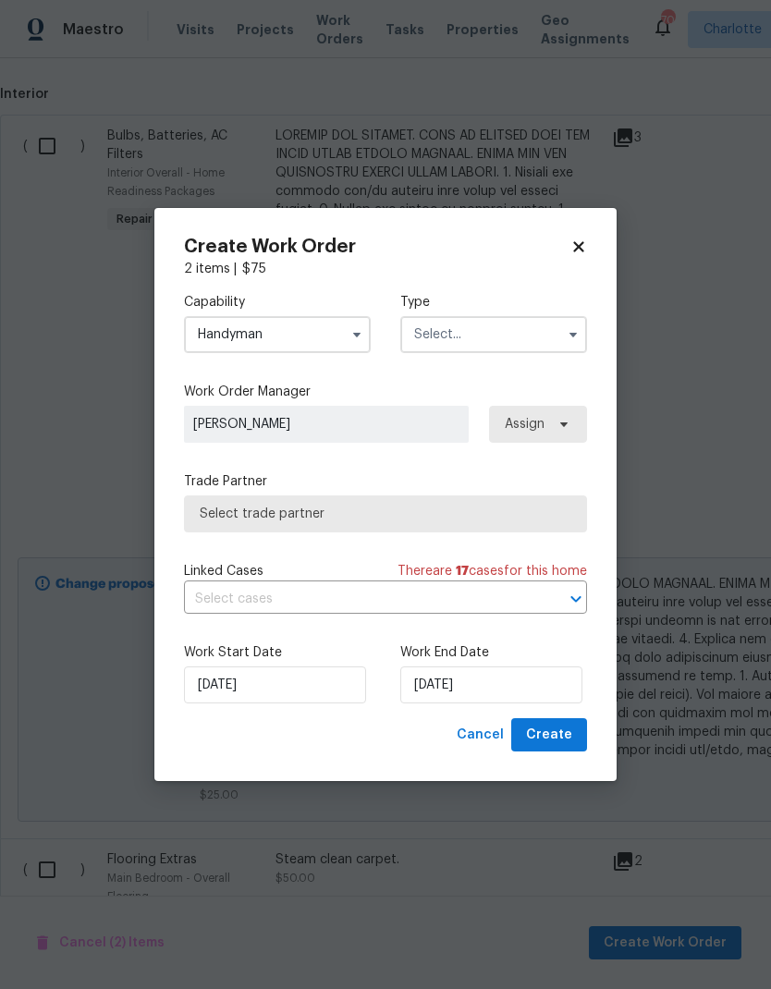
click at [474, 318] on input "text" at bounding box center [493, 334] width 187 height 37
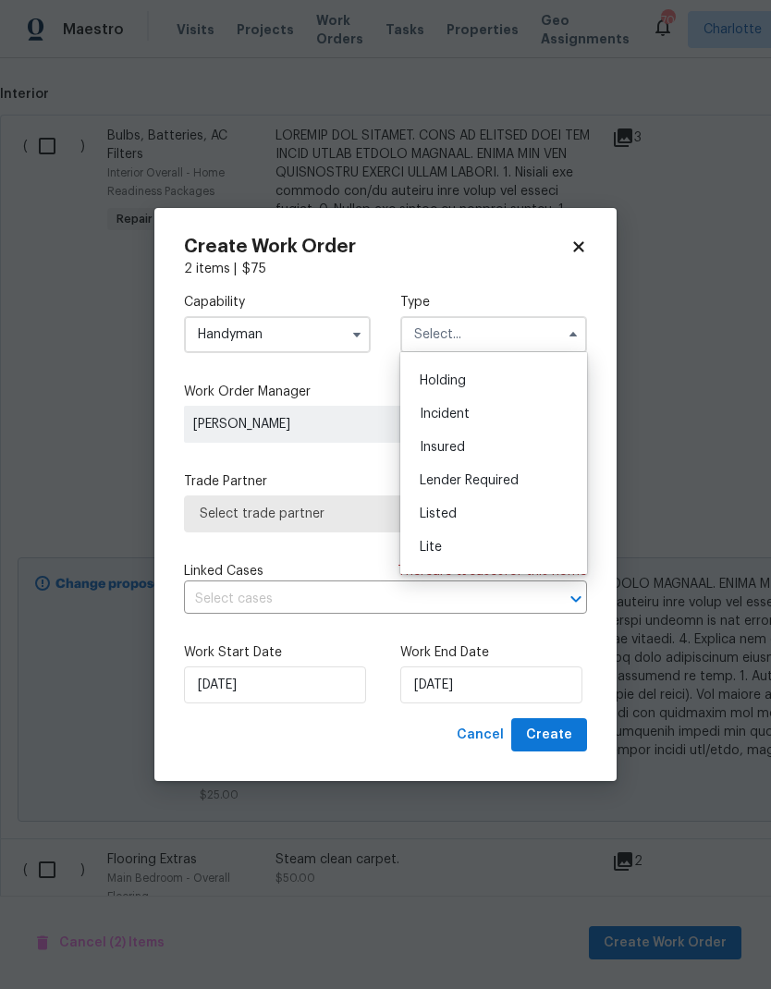
scroll to position [116, 0]
click at [493, 468] on div "Listed" at bounding box center [493, 456] width 177 height 33
type input "Listed"
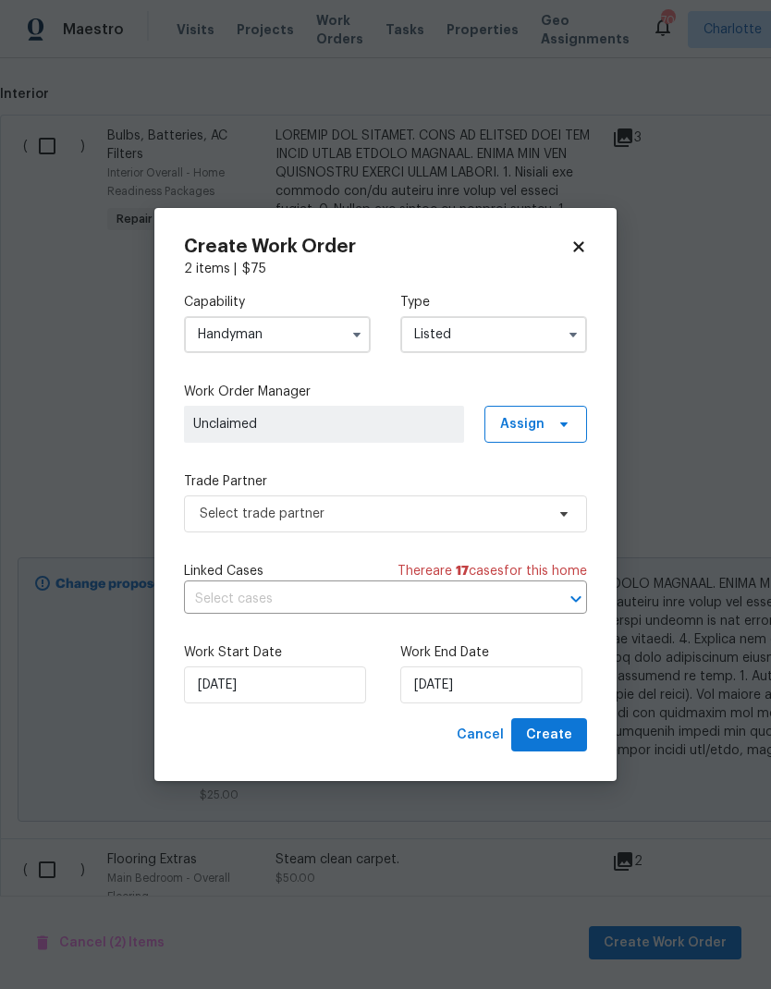
click at [462, 421] on span "Unclaimed" at bounding box center [324, 424] width 280 height 37
click at [554, 434] on span "Assign" at bounding box center [535, 424] width 103 height 37
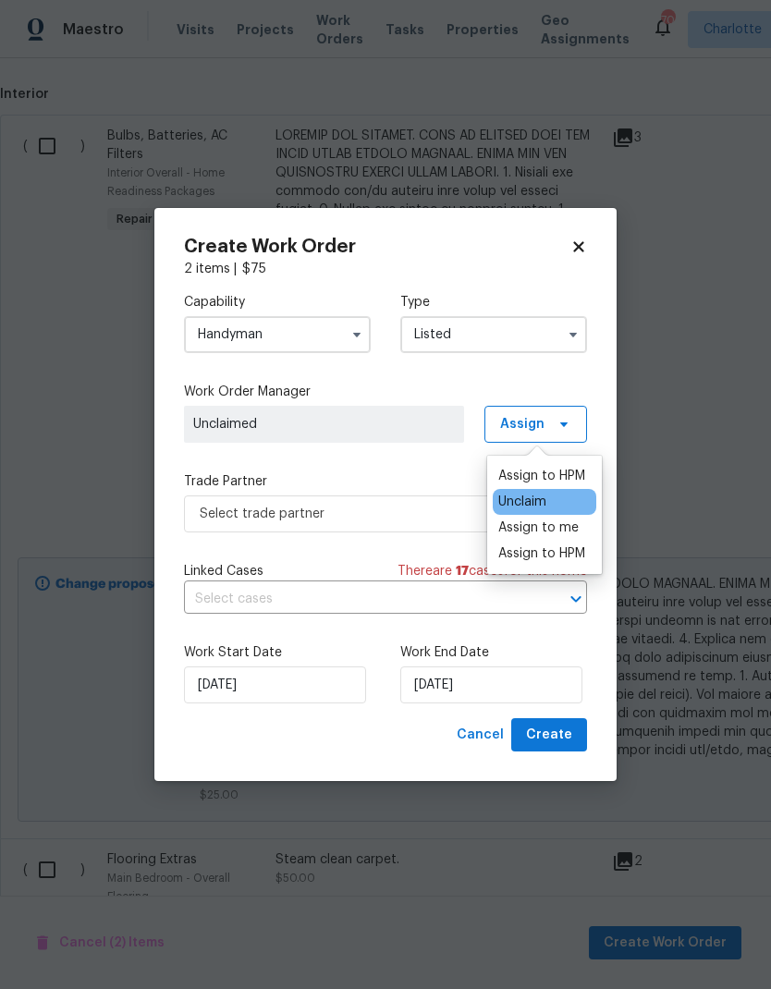
click at [566, 530] on div "Assign to me" at bounding box center [538, 528] width 80 height 18
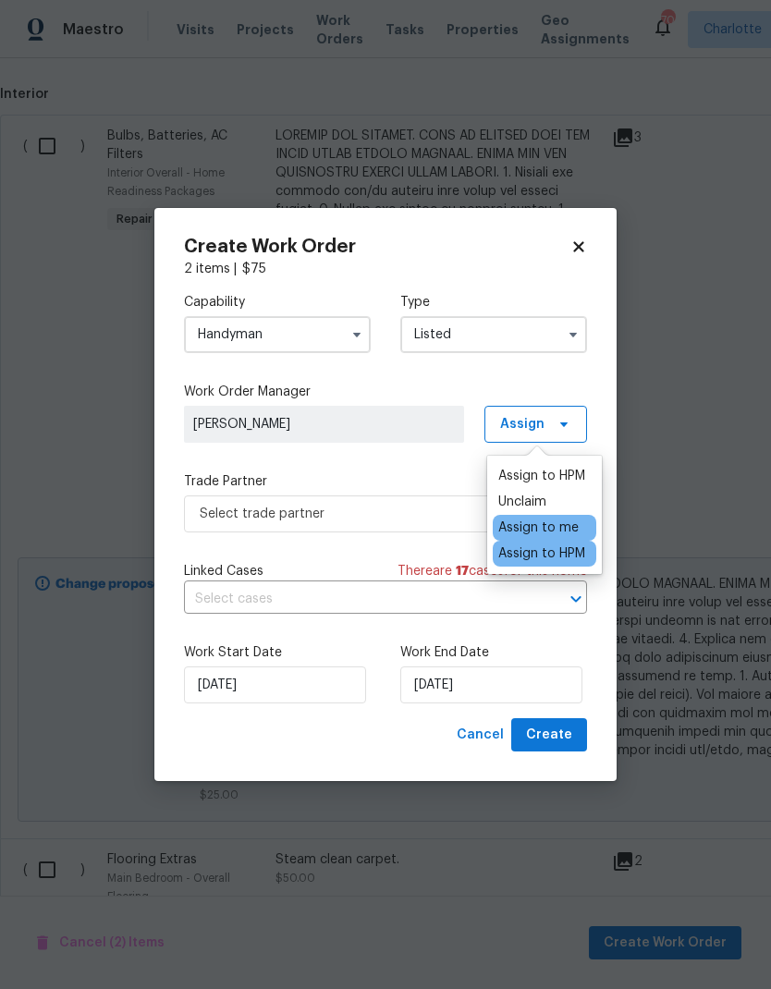
click at [401, 474] on label "Trade Partner" at bounding box center [385, 481] width 403 height 18
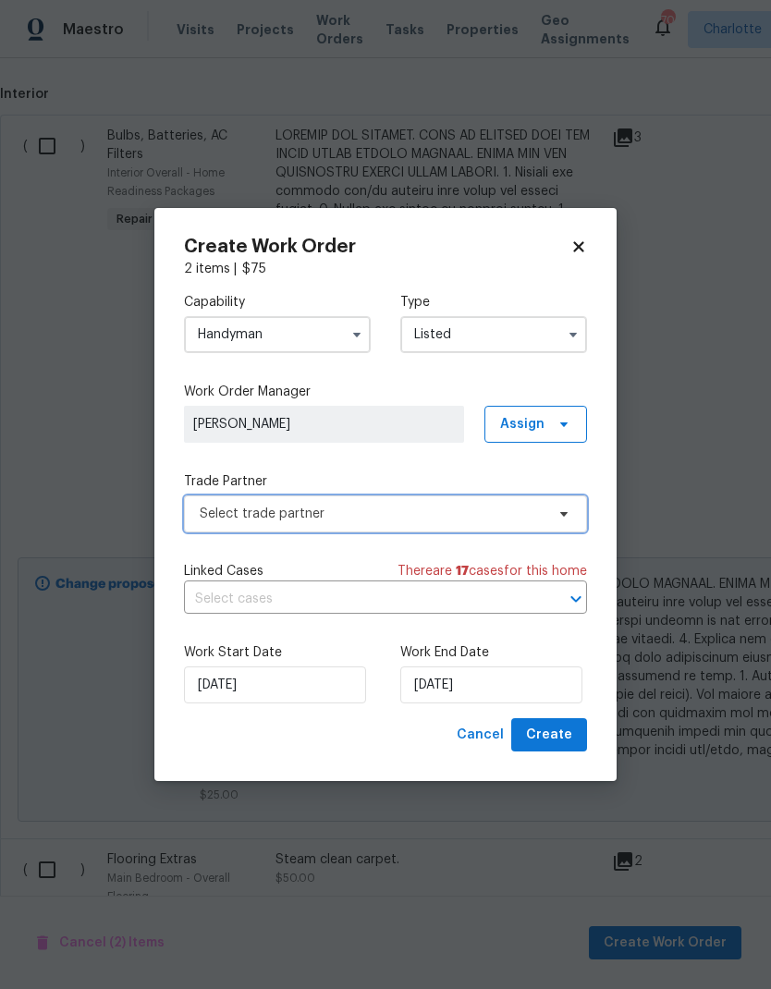
click at [418, 515] on span "Select trade partner" at bounding box center [372, 514] width 345 height 18
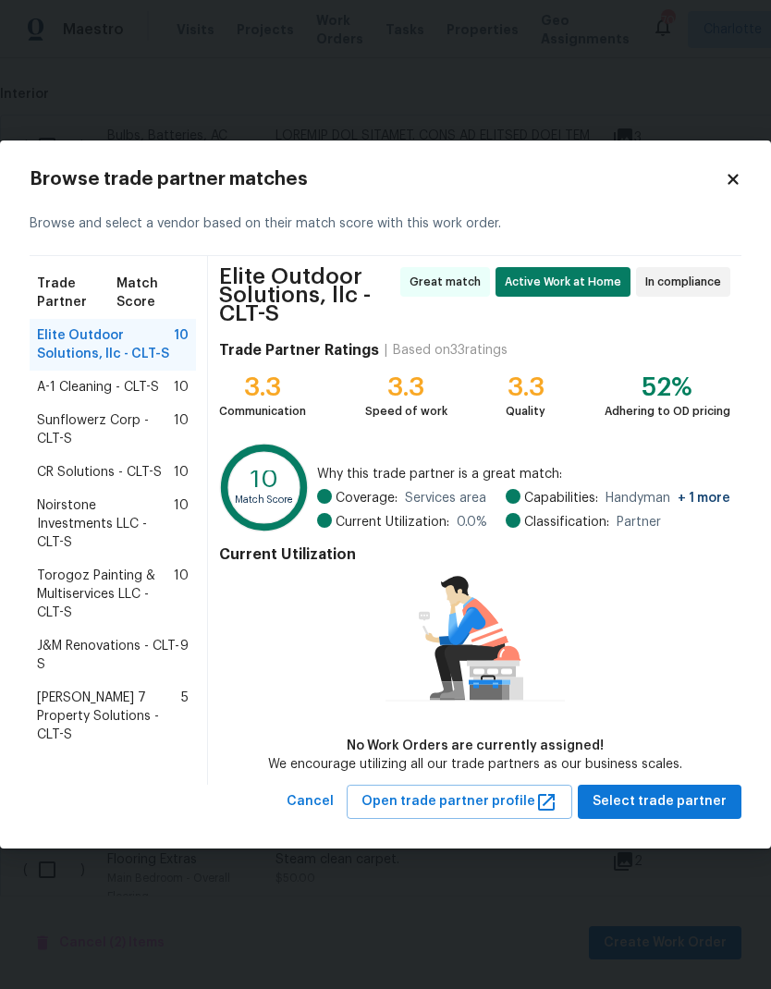
click at [165, 386] on div "A-1 Cleaning - CLT-S 10" at bounding box center [113, 387] width 152 height 18
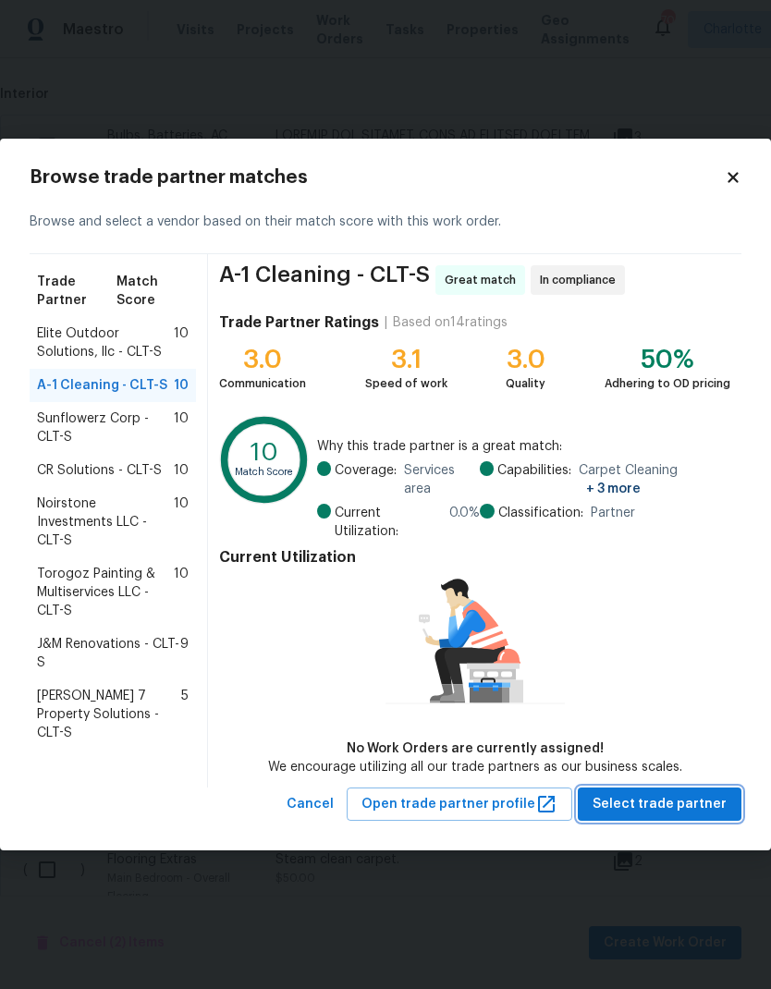
click at [710, 812] on span "Select trade partner" at bounding box center [660, 804] width 134 height 23
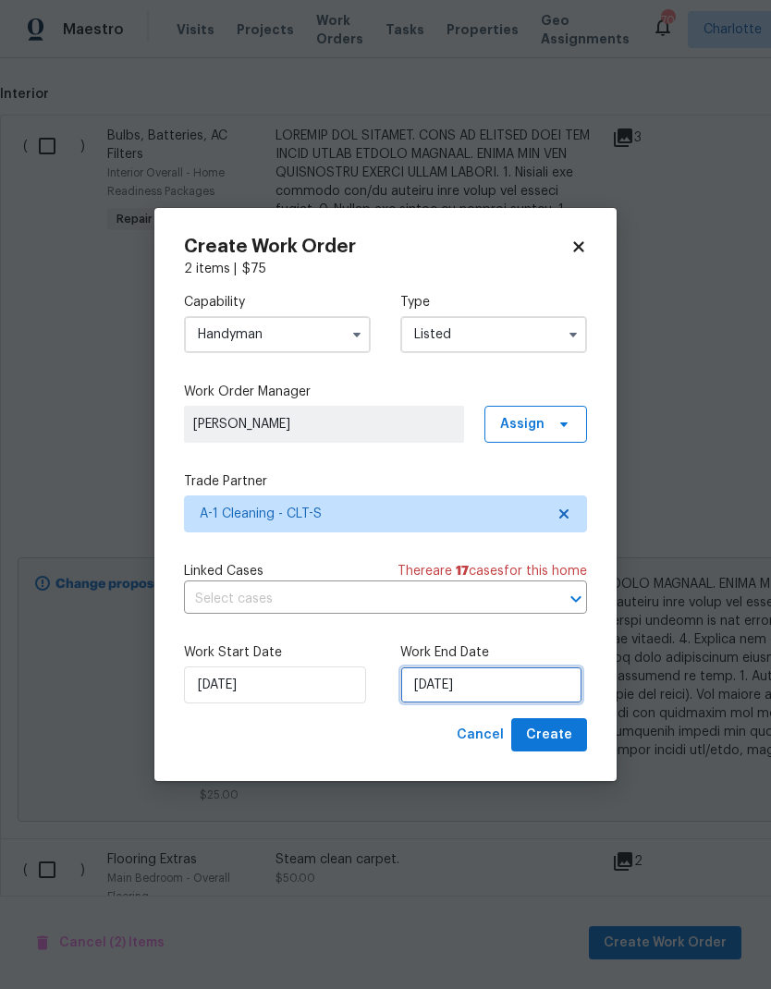
click at [498, 683] on input "[DATE]" at bounding box center [491, 684] width 182 height 37
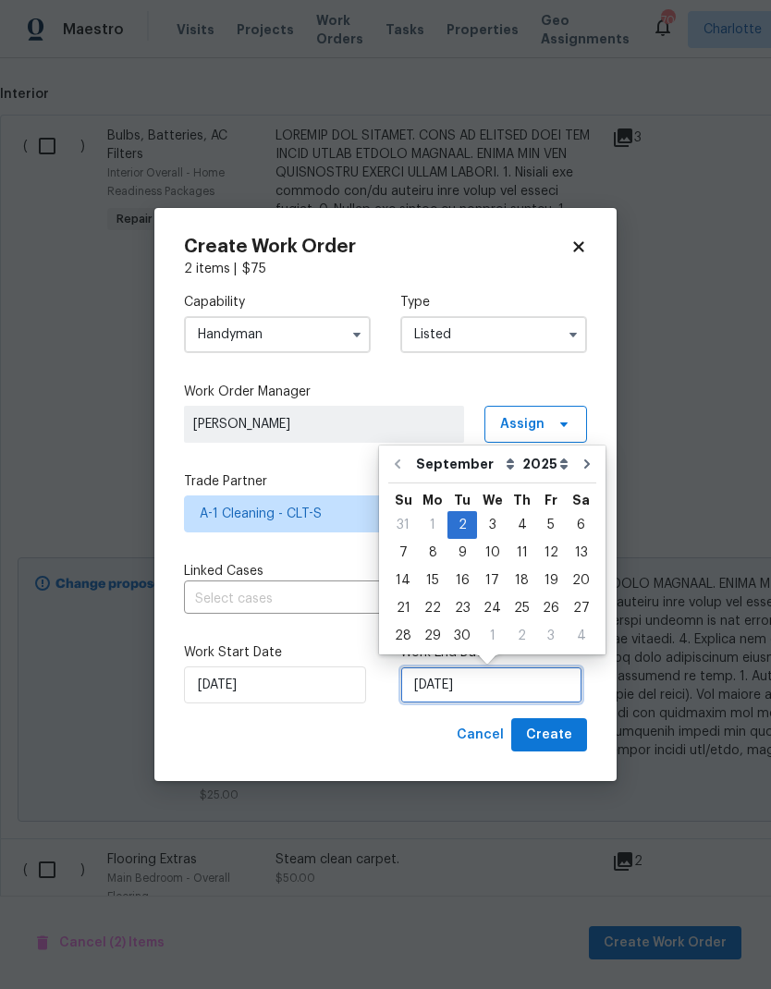
scroll to position [7, 0]
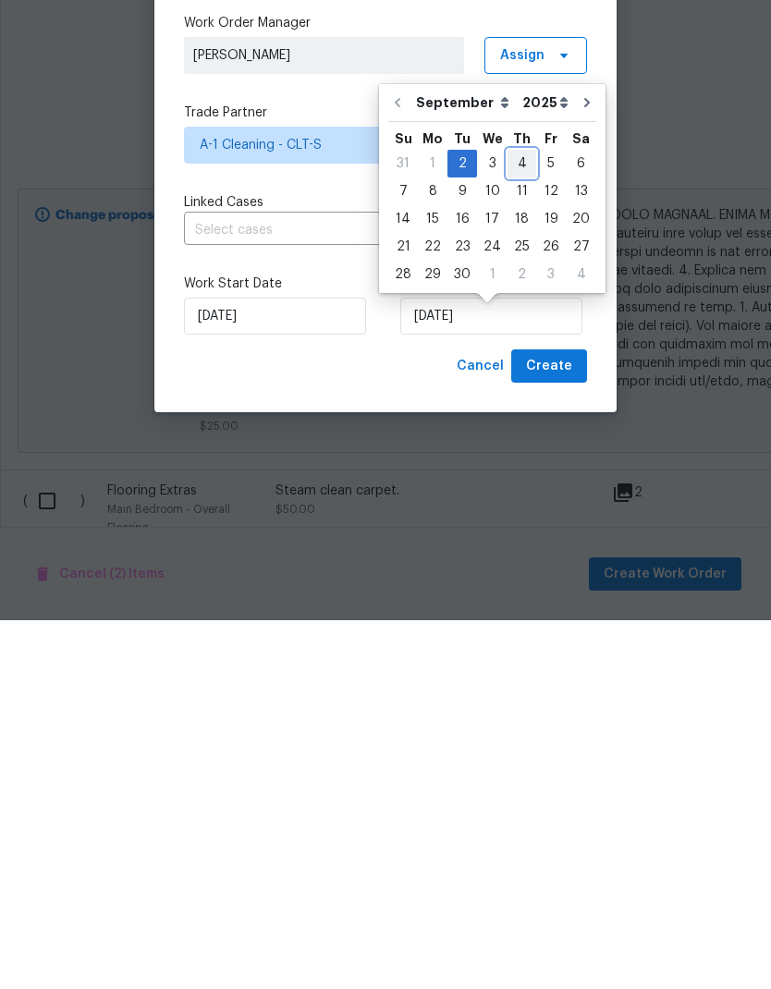
click at [524, 519] on div "4" at bounding box center [521, 532] width 29 height 26
type input "[DATE]"
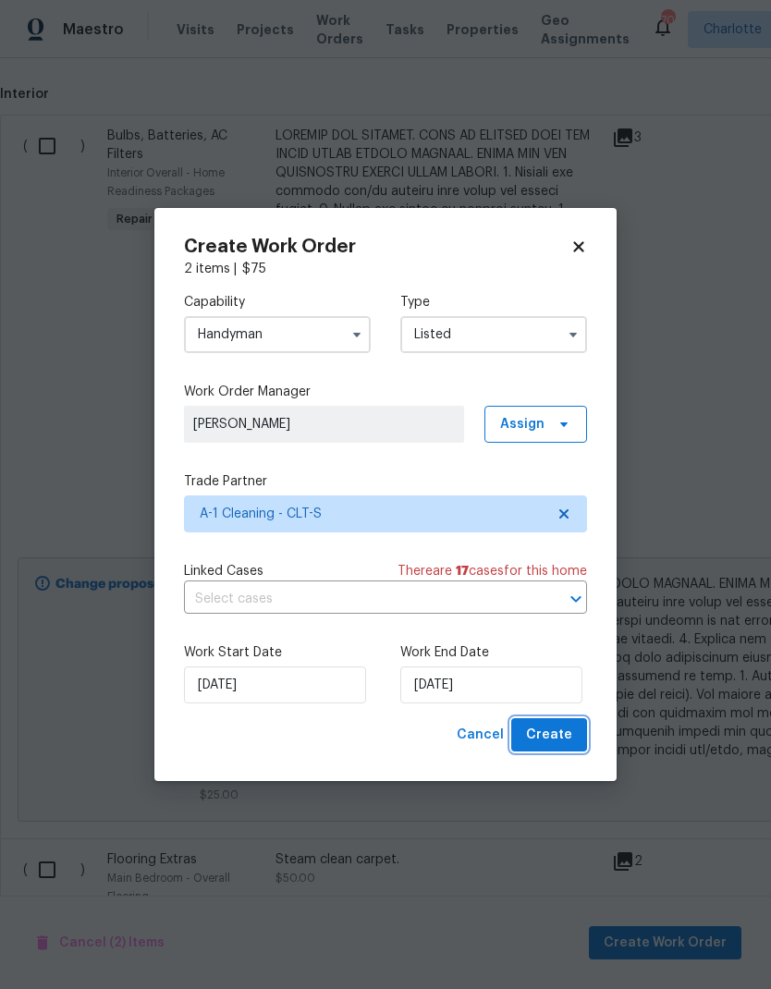
click at [568, 736] on span "Create" at bounding box center [549, 735] width 46 height 23
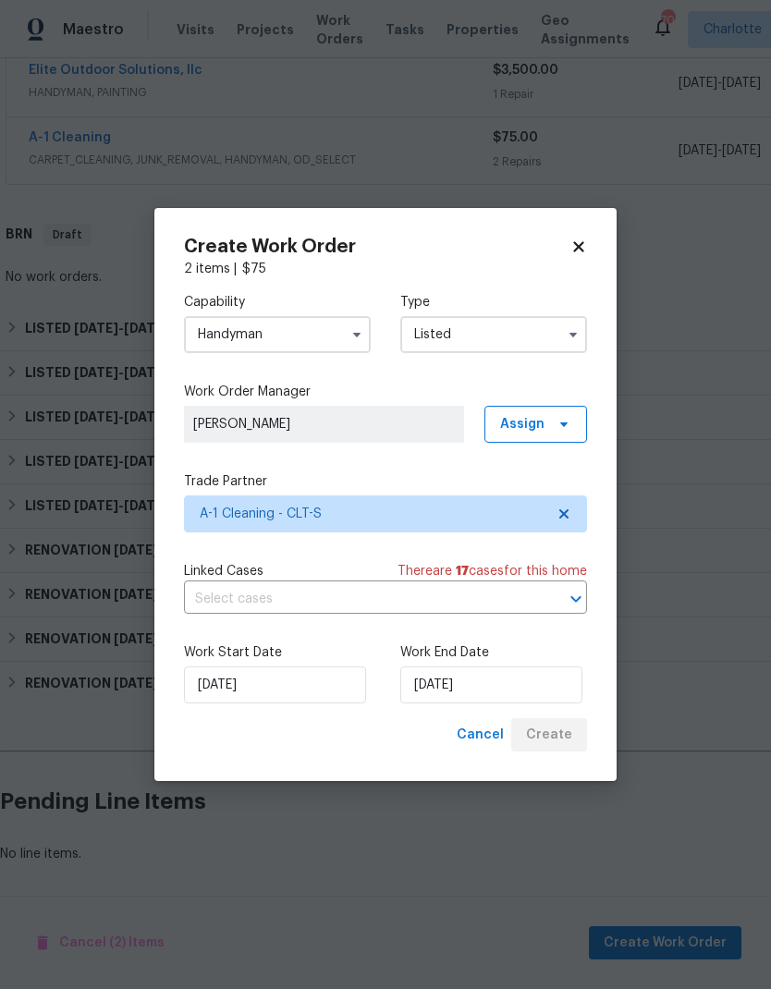
scroll to position [356, 0]
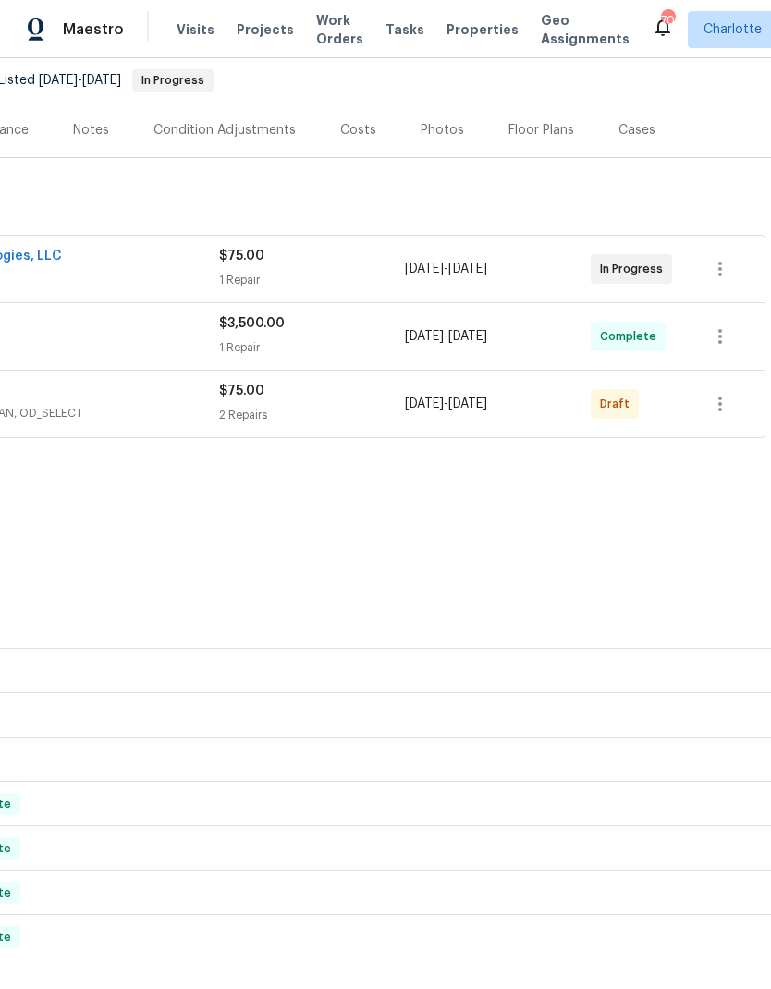
scroll to position [177, 274]
click at [717, 409] on icon "button" at bounding box center [720, 404] width 22 height 22
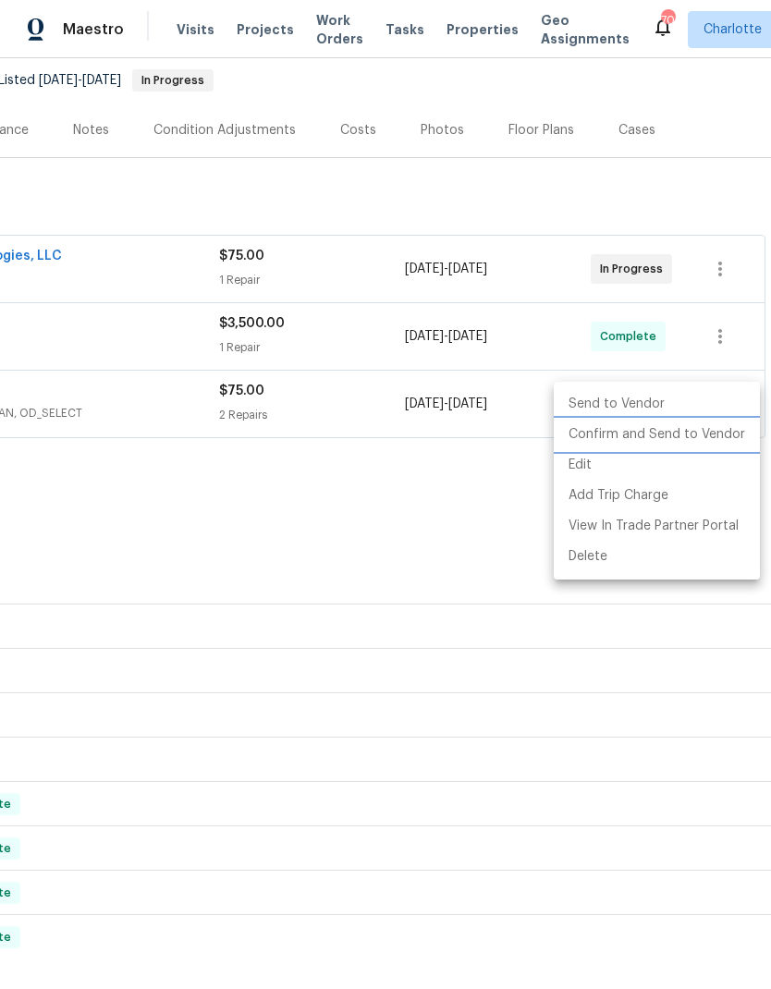
click at [700, 435] on li "Confirm and Send to Vendor" at bounding box center [657, 435] width 206 height 31
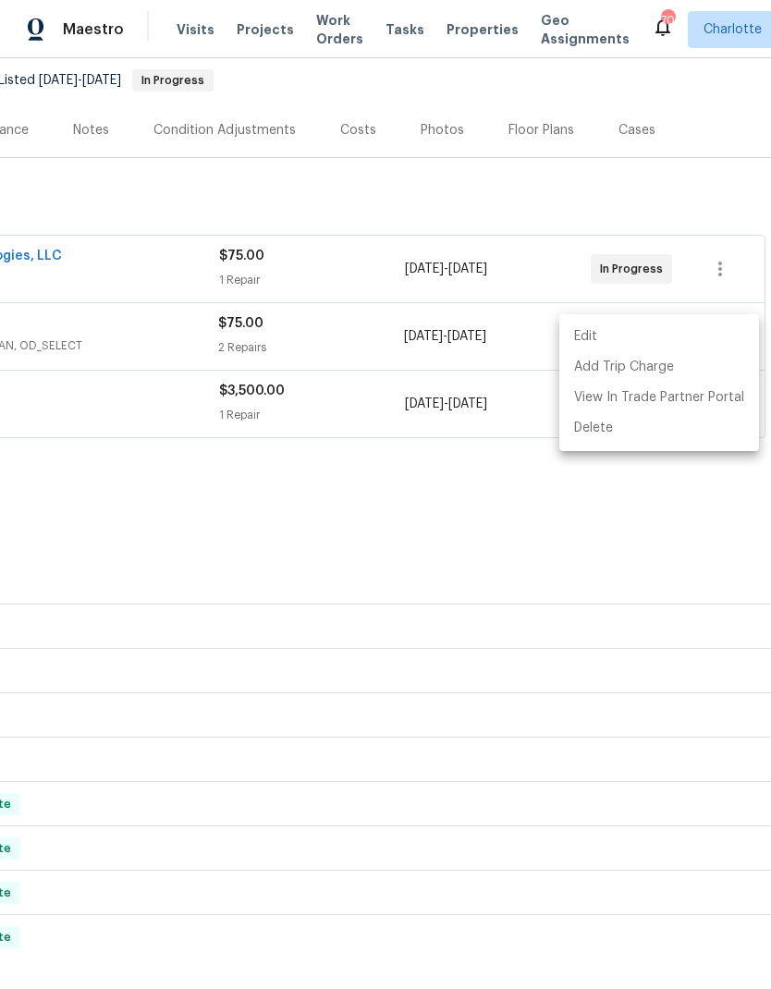
click at [438, 531] on div at bounding box center [385, 494] width 771 height 989
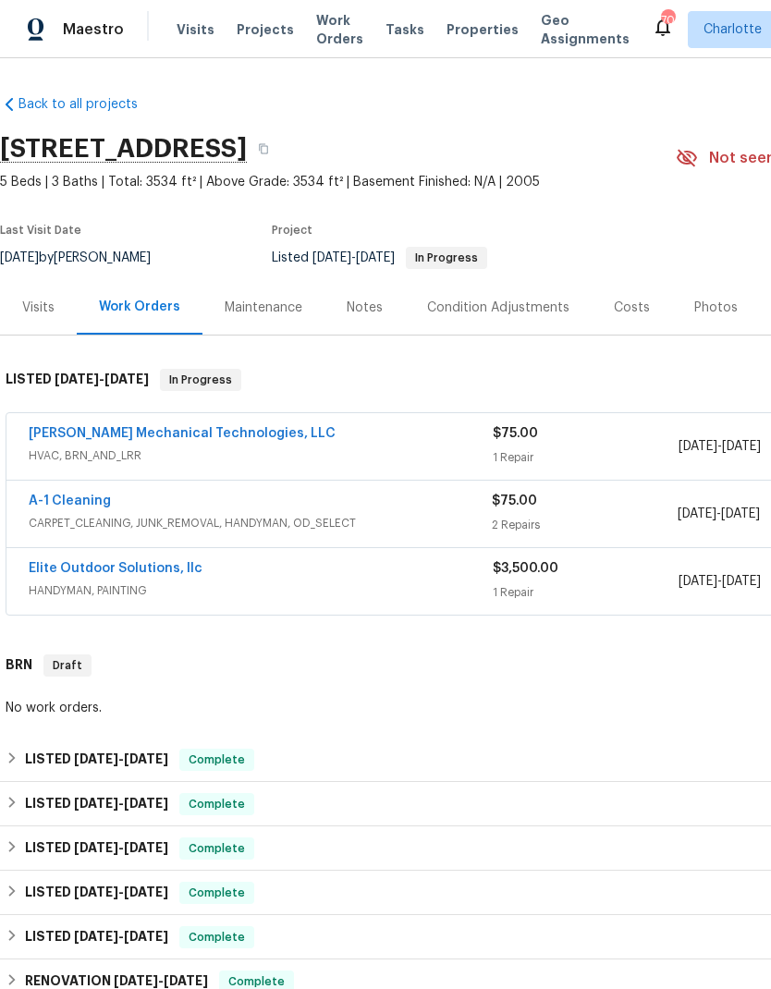
scroll to position [0, 0]
click at [90, 495] on link "A-1 Cleaning" at bounding box center [70, 501] width 82 height 13
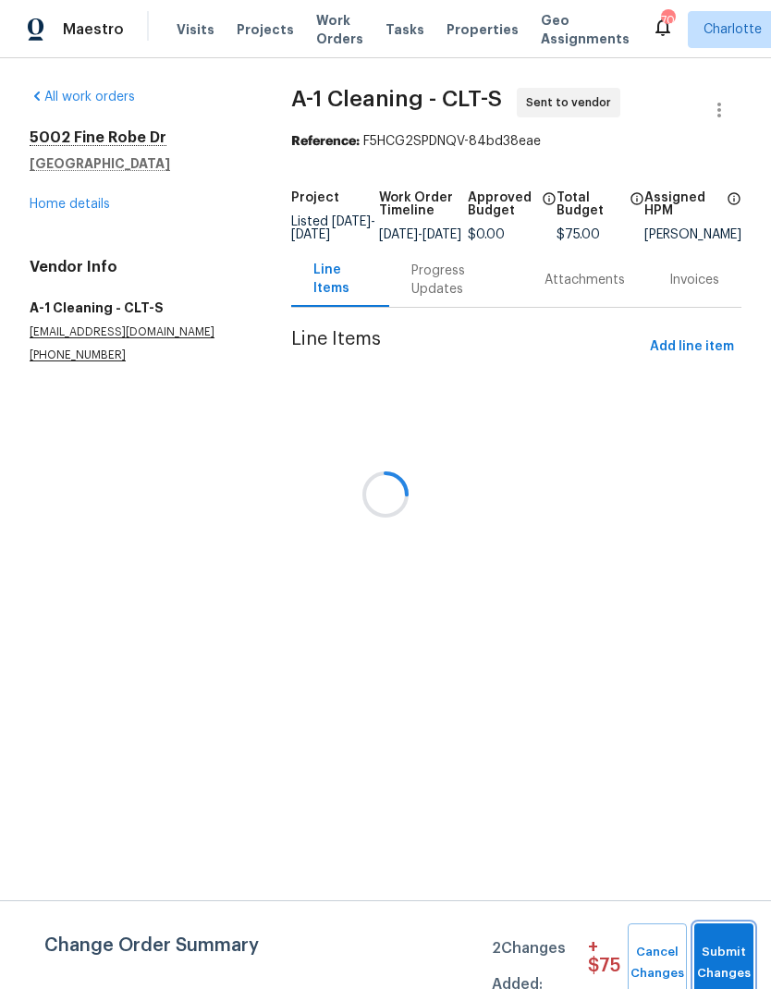
click at [735, 949] on span "Submit Changes" at bounding box center [723, 963] width 41 height 43
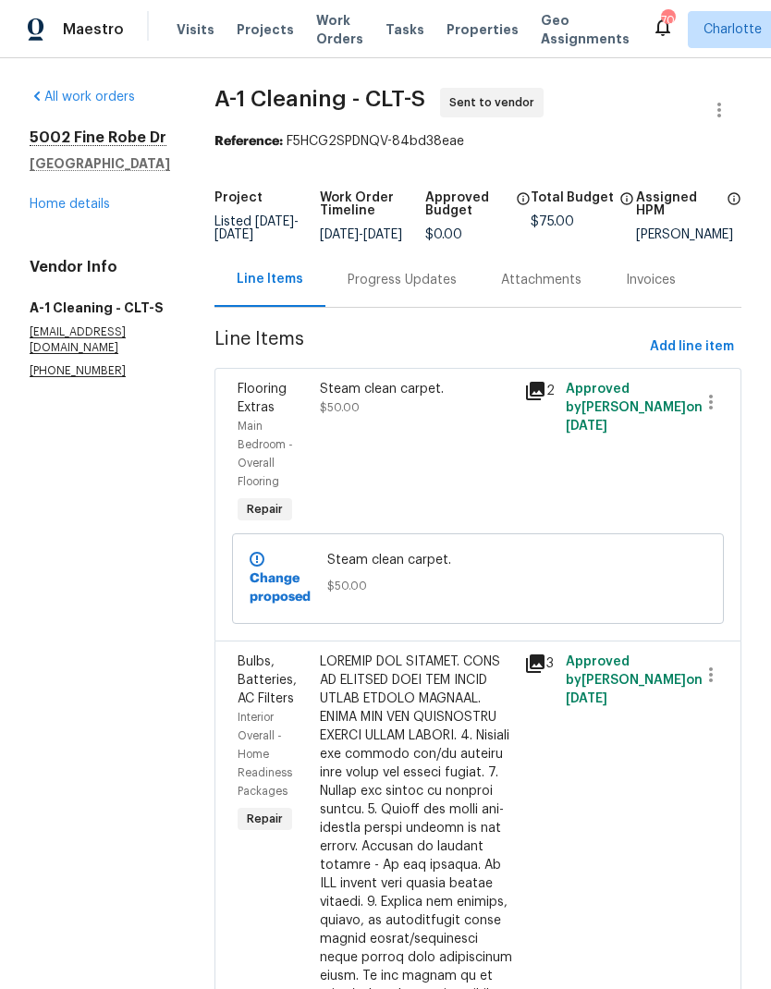
click at [403, 289] on div "Progress Updates" at bounding box center [402, 280] width 109 height 18
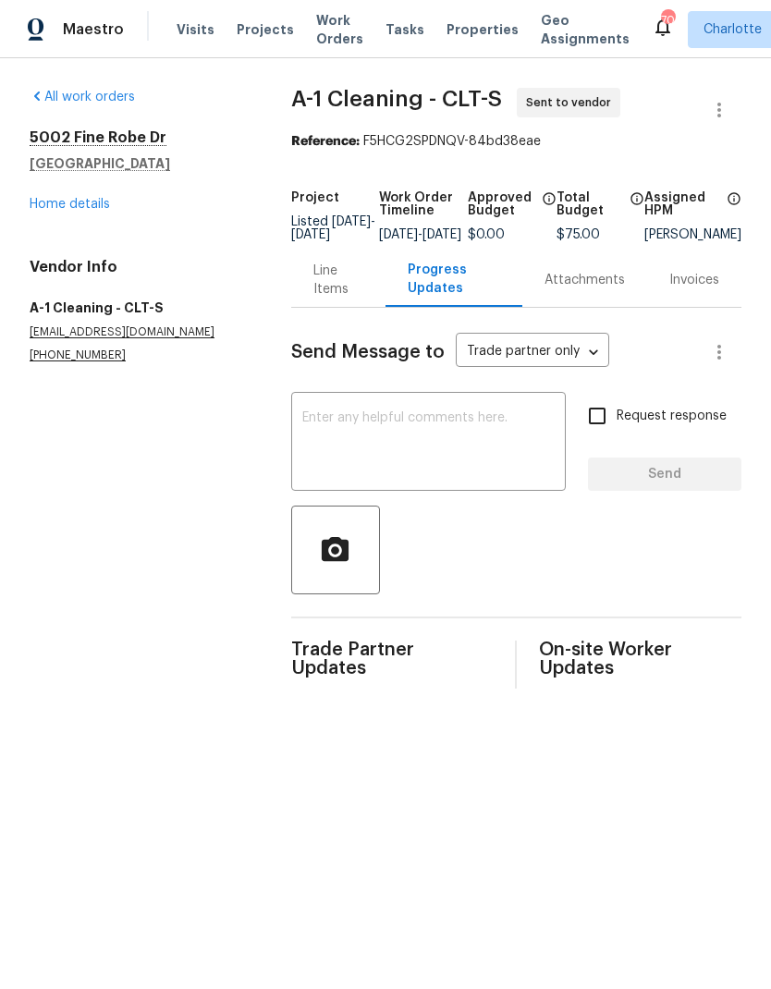
click at [426, 434] on textarea at bounding box center [428, 443] width 252 height 65
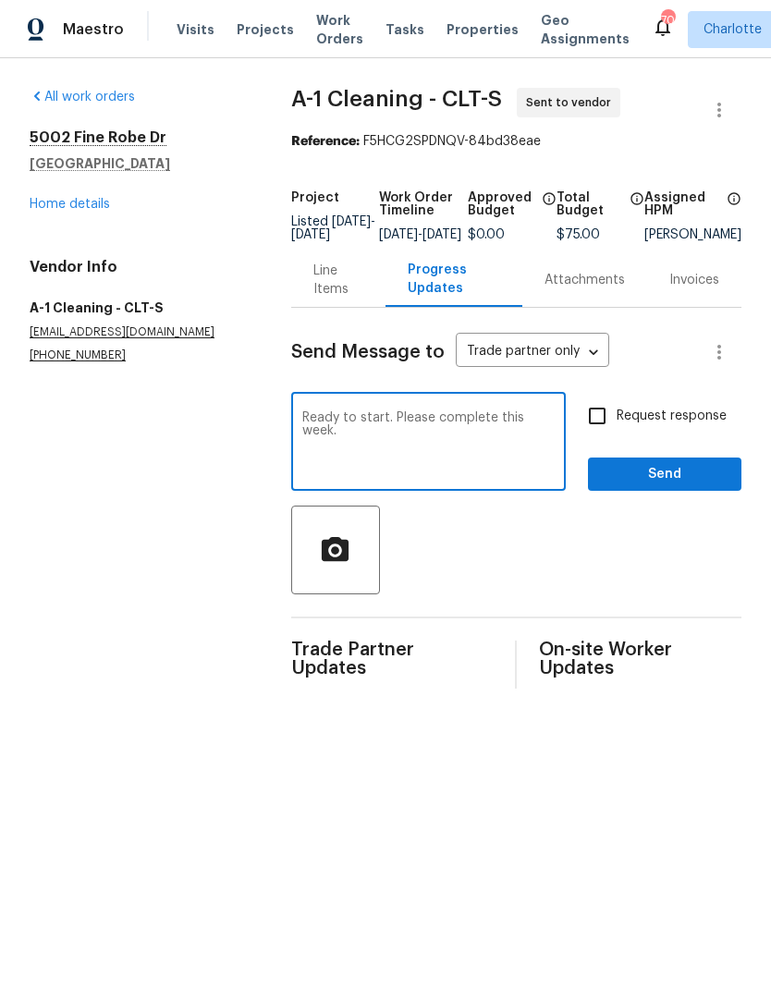
type textarea "Ready to start. Please complete this week."
click at [593, 433] on input "Request response" at bounding box center [597, 416] width 39 height 39
checkbox input "true"
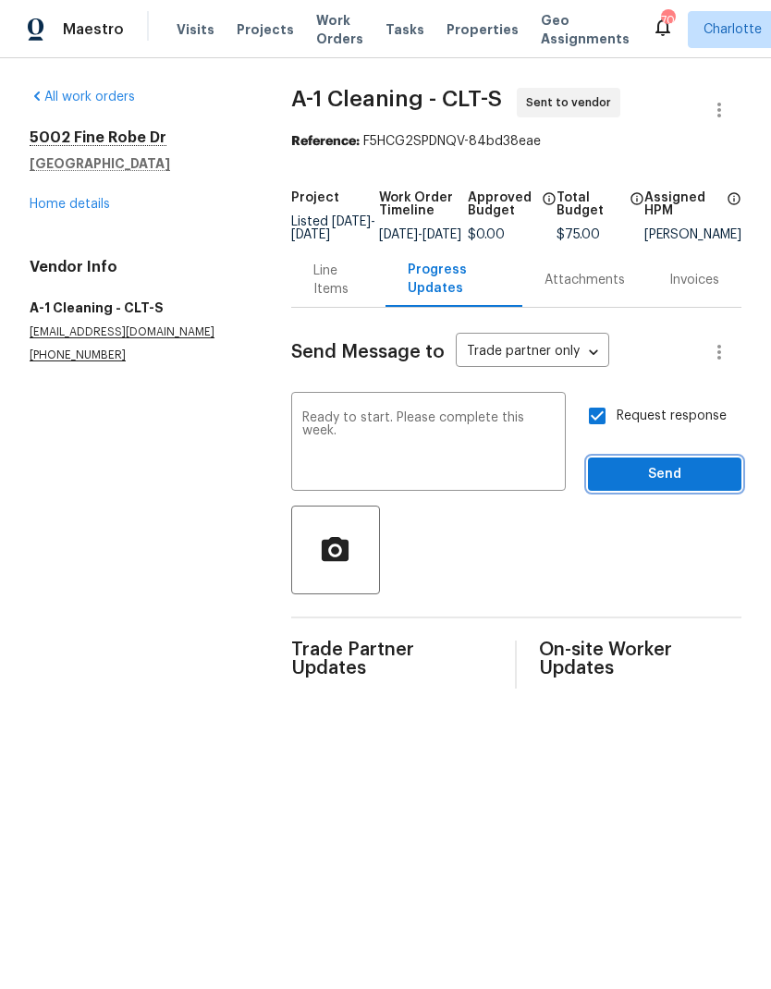
click at [683, 485] on span "Send" at bounding box center [665, 474] width 124 height 23
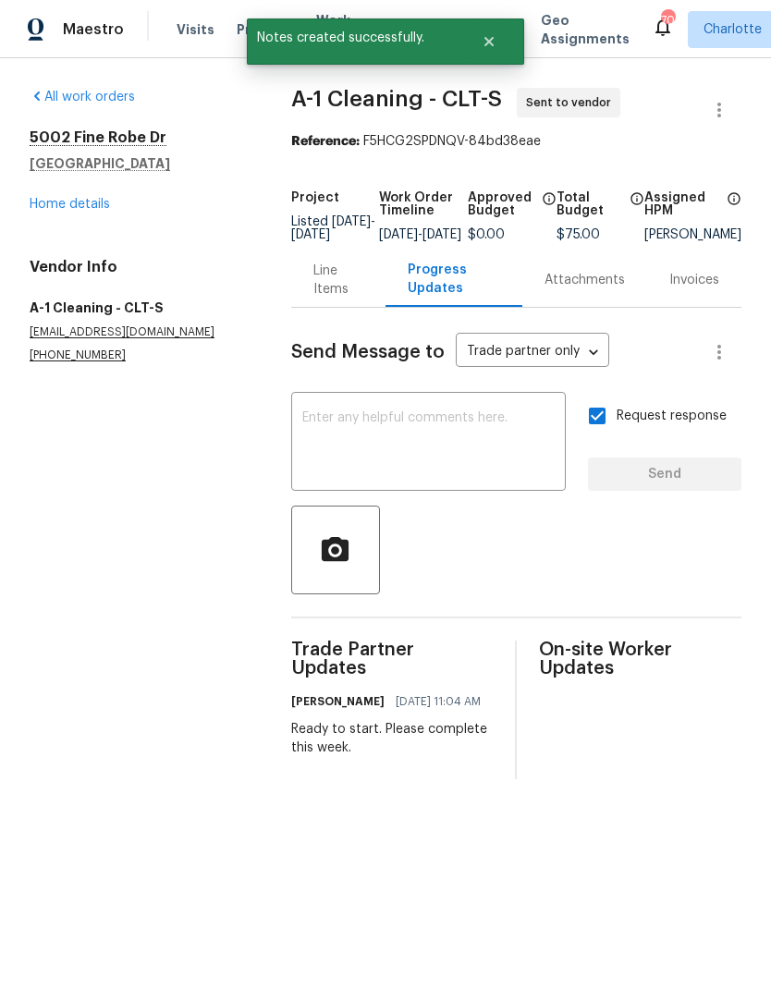
click at [116, 35] on span "Maestro" at bounding box center [93, 29] width 61 height 18
